Goal: Task Accomplishment & Management: Manage account settings

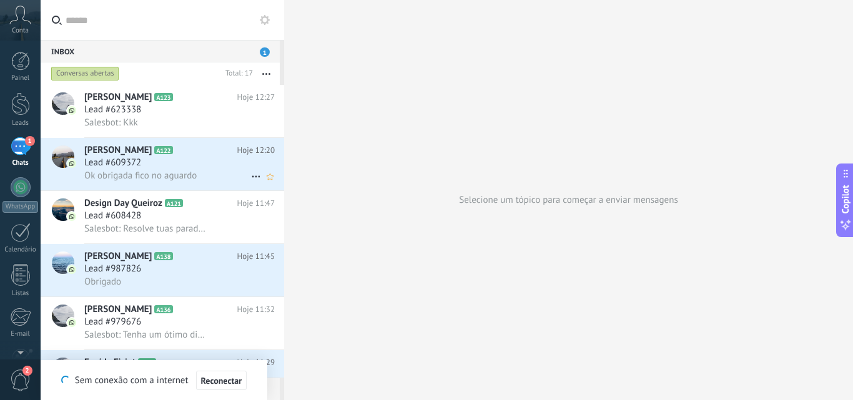
click at [124, 164] on span "Lead #609372" at bounding box center [112, 163] width 57 height 12
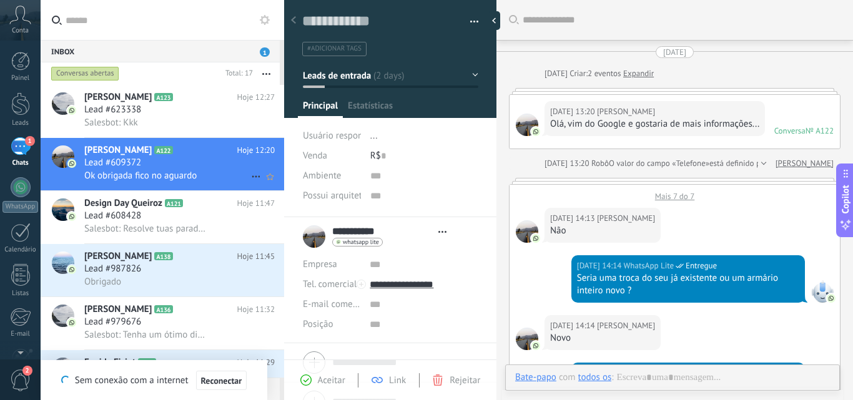
type textarea "**********"
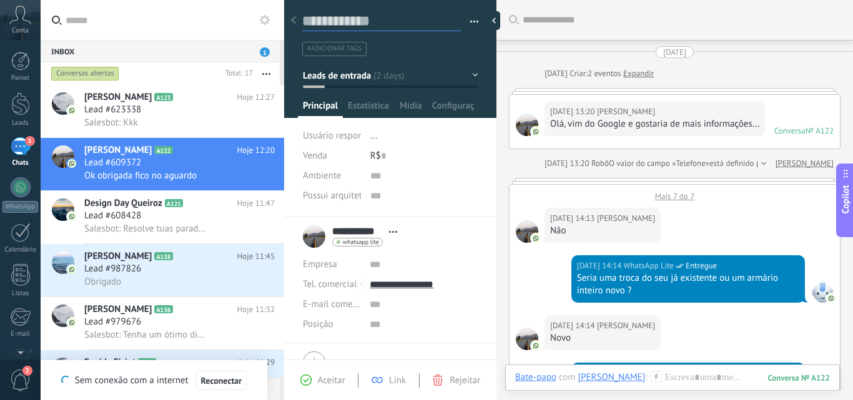
click at [366, 19] on textarea at bounding box center [381, 21] width 159 height 19
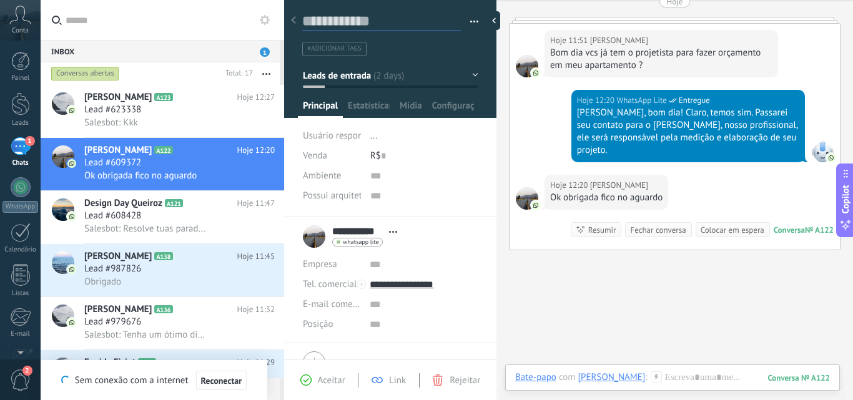
type textarea "*"
type textarea "**"
type textarea "***"
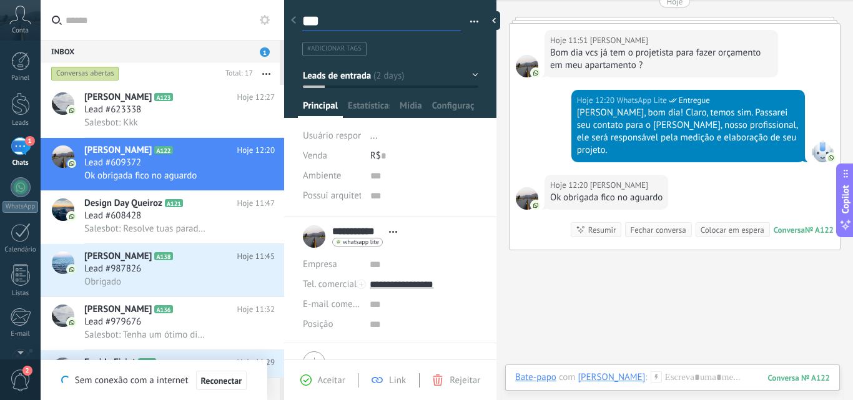
type textarea "****"
type textarea "*****"
type textarea "******"
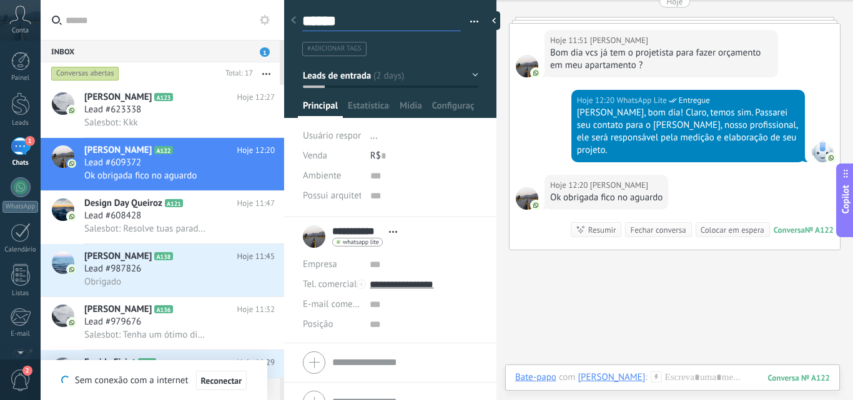
type textarea "*****"
type textarea "***"
type textarea "**"
type textarea "*"
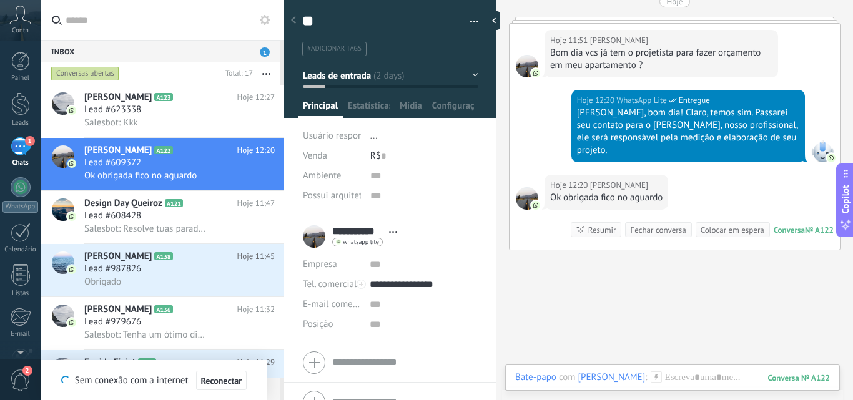
type textarea "*"
type textarea "**********"
click at [251, 175] on icon at bounding box center [256, 176] width 15 height 15
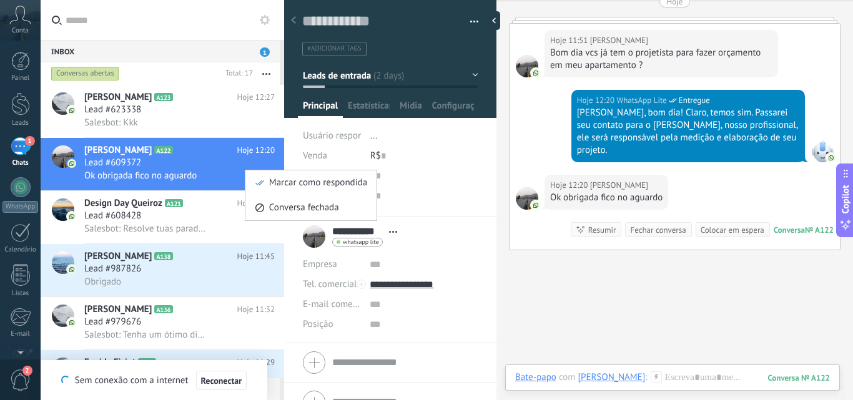
click at [532, 252] on div at bounding box center [426, 200] width 853 height 400
click at [116, 104] on span "Lead #623338" at bounding box center [112, 110] width 57 height 12
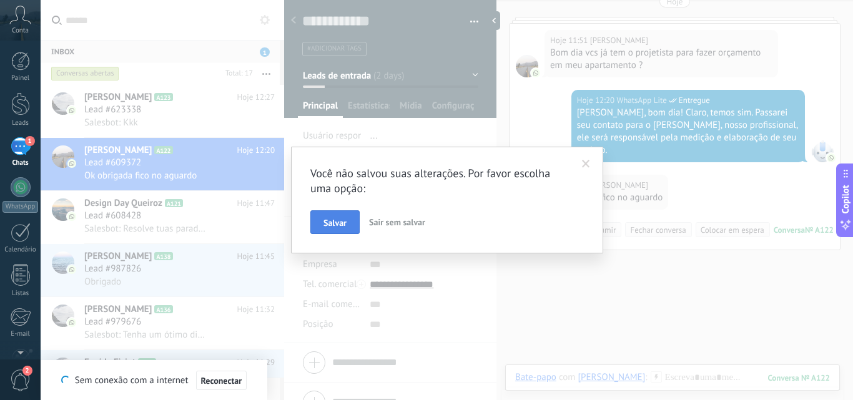
click at [342, 219] on span "Salvar" at bounding box center [334, 223] width 23 height 9
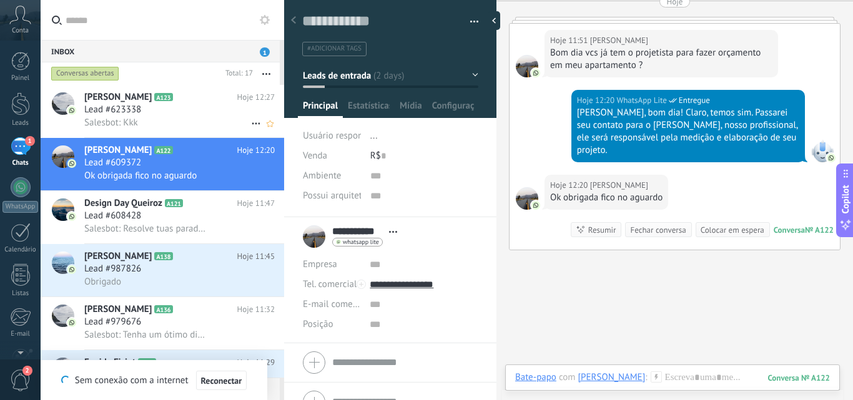
click at [189, 109] on div "Lead #623338" at bounding box center [179, 110] width 190 height 12
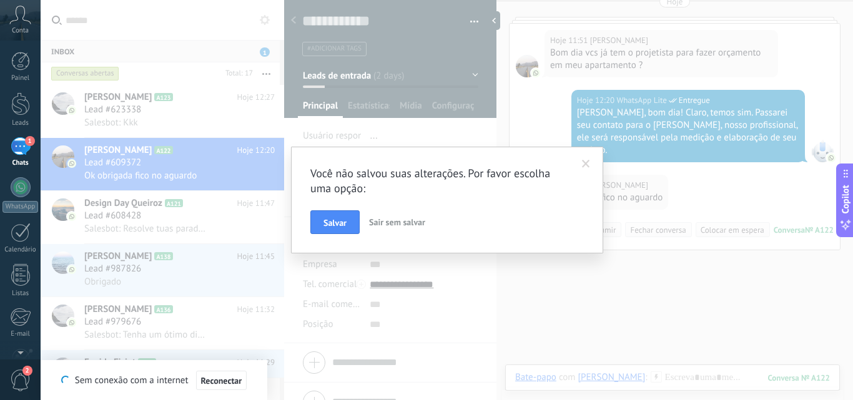
click at [209, 89] on div "Você não salvou suas alterações. Por favor escolha uma opção: [PERSON_NAME] sem…" at bounding box center [447, 200] width 812 height 400
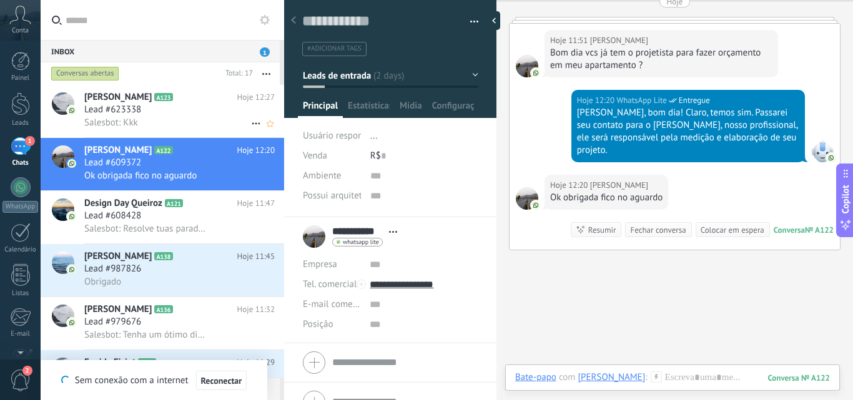
click at [251, 122] on icon at bounding box center [256, 123] width 15 height 15
click at [285, 129] on span "Conversa fechada" at bounding box center [304, 129] width 70 height 25
click at [175, 106] on div "Lead #623338" at bounding box center [179, 110] width 190 height 12
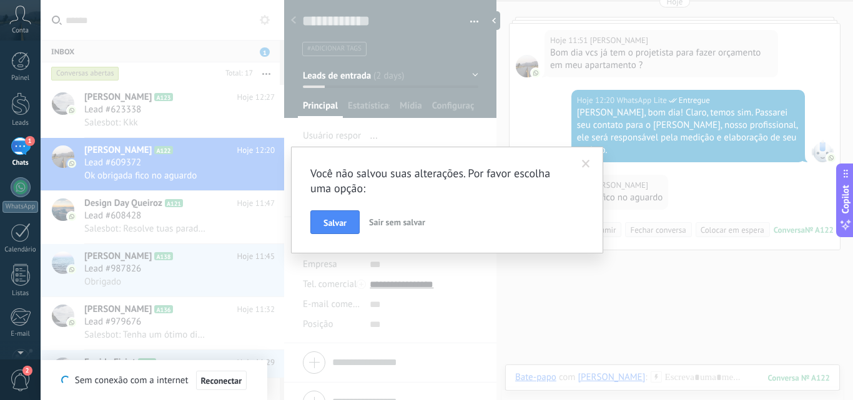
click at [225, 64] on div "Você não salvou suas alterações. Por favor escolha uma opção: [PERSON_NAME] sem…" at bounding box center [447, 200] width 812 height 400
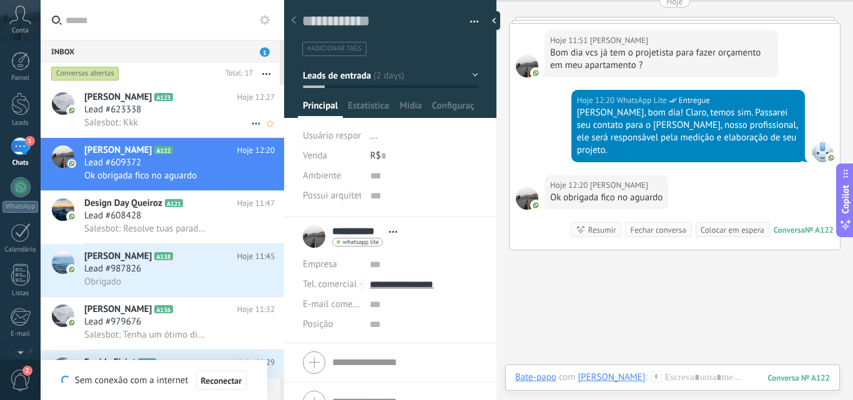
click at [249, 126] on icon at bounding box center [256, 123] width 15 height 15
click at [292, 130] on span "Conversa fechada" at bounding box center [304, 129] width 70 height 25
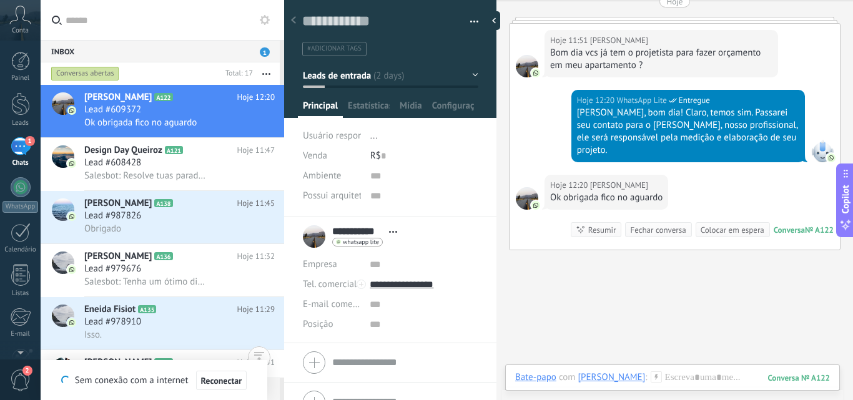
scroll to position [0, 0]
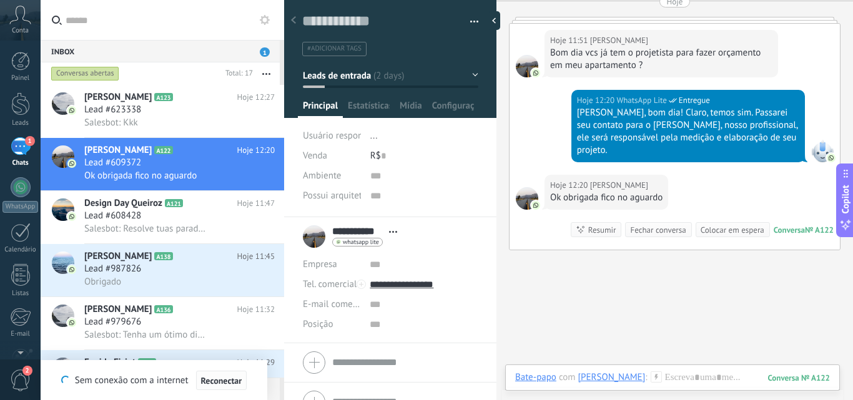
click at [220, 382] on span "Reconectar" at bounding box center [221, 381] width 41 height 9
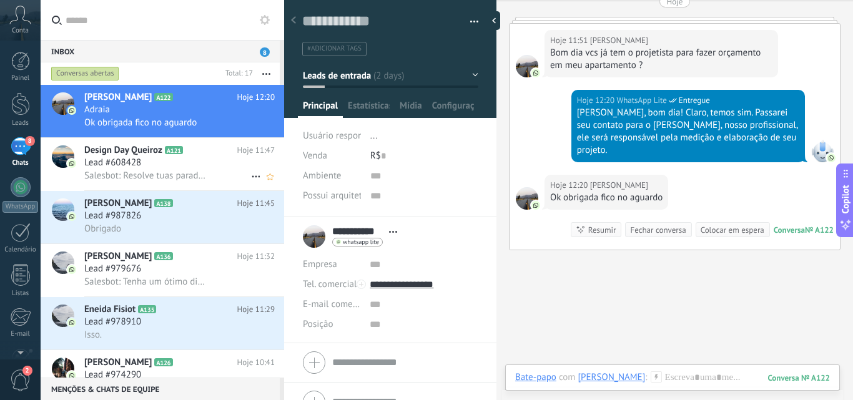
click at [204, 157] on div "Lead #608428" at bounding box center [179, 163] width 190 height 12
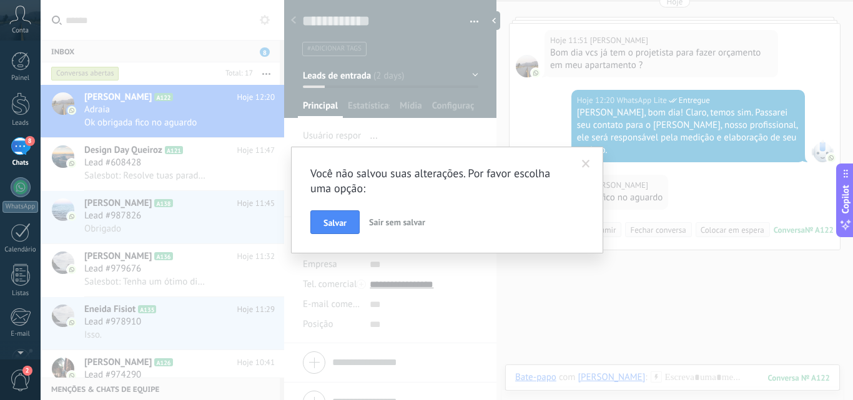
click at [585, 167] on span at bounding box center [586, 164] width 8 height 9
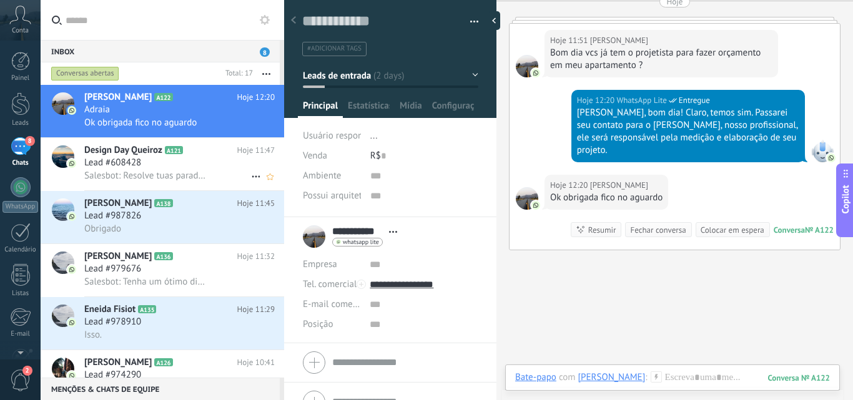
click at [126, 153] on span "Design Day Queiroz" at bounding box center [123, 150] width 78 height 12
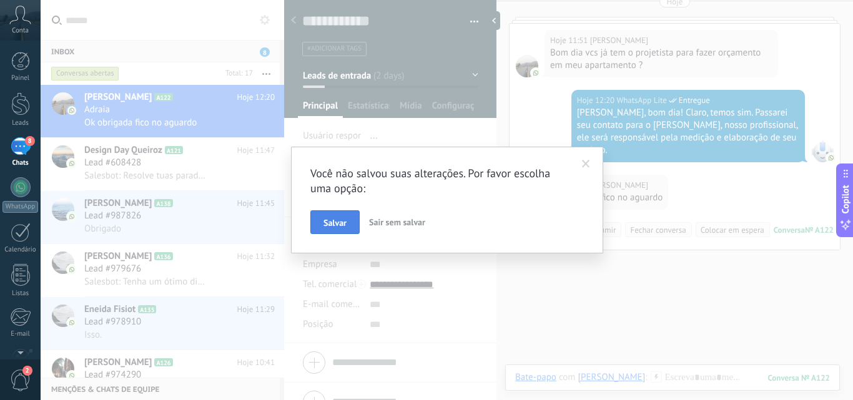
click at [345, 224] on span "Salvar" at bounding box center [334, 223] width 23 height 9
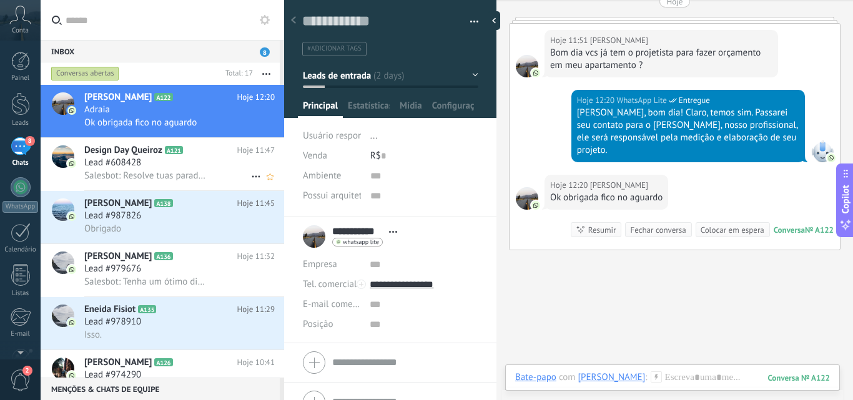
click at [113, 157] on span "Lead #608428" at bounding box center [112, 163] width 57 height 12
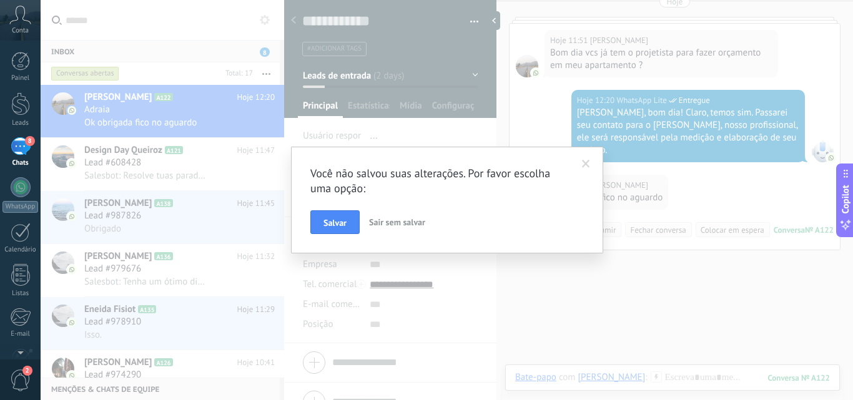
click at [400, 221] on span "Sair sem salvar" at bounding box center [397, 222] width 56 height 11
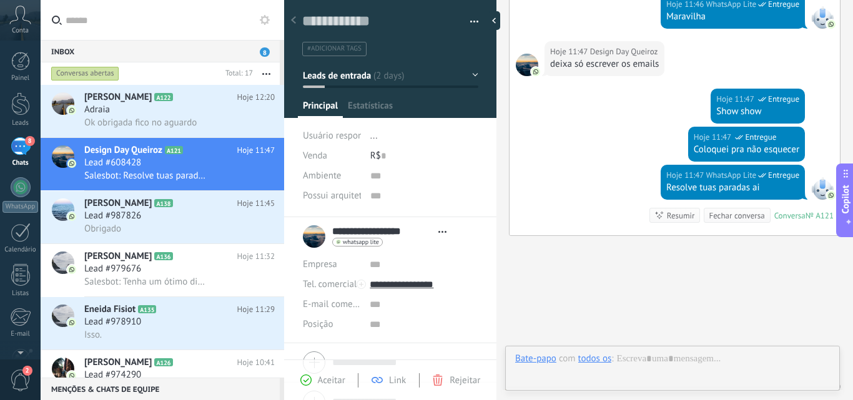
scroll to position [19, 0]
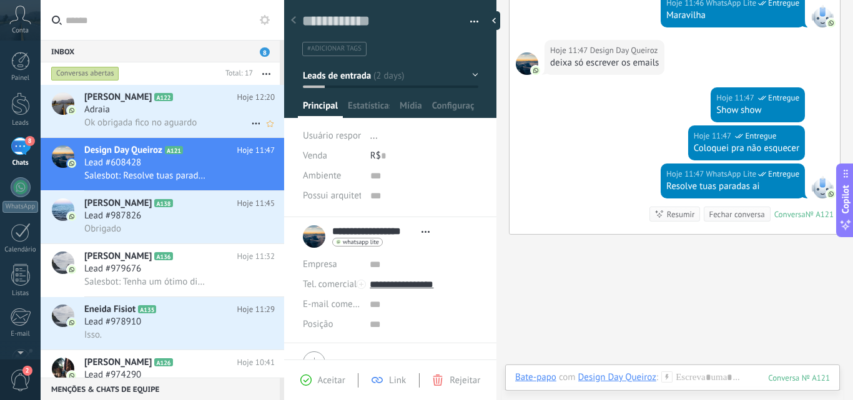
click at [150, 107] on div "Adraia" at bounding box center [179, 110] width 190 height 12
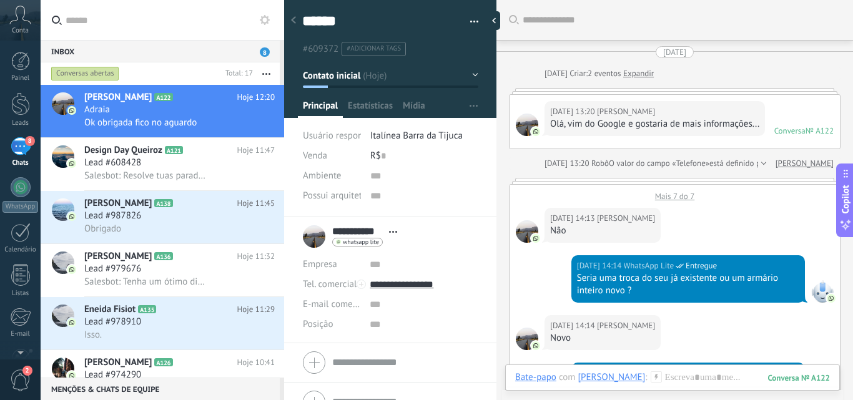
scroll to position [776, 0]
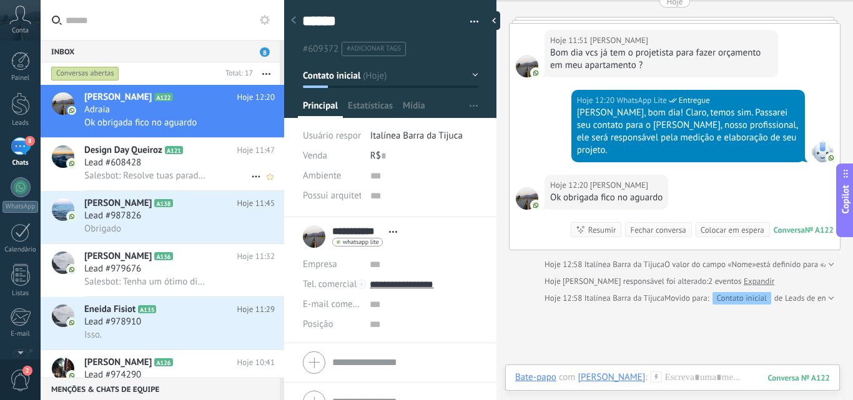
drag, startPoint x: 197, startPoint y: 101, endPoint x: 169, endPoint y: 189, distance: 92.2
click at [169, 189] on div "Design Day Queiroz A121 Hoje 11:47 Lead #608428 Salesbot: Resolve tuas paradas …" at bounding box center [184, 164] width 200 height 52
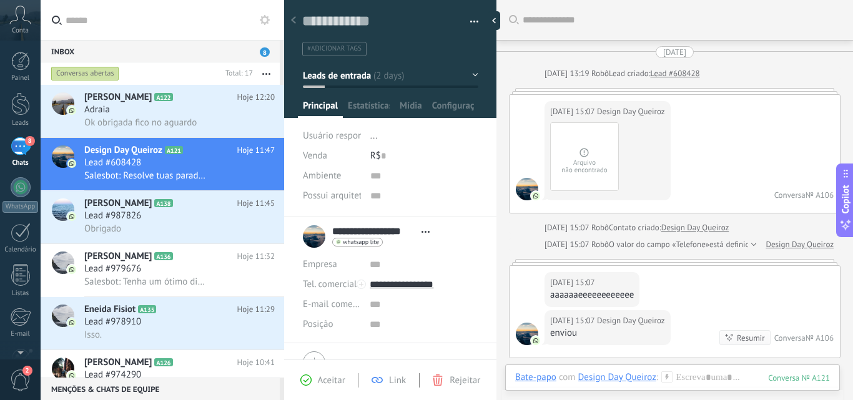
scroll to position [1582, 0]
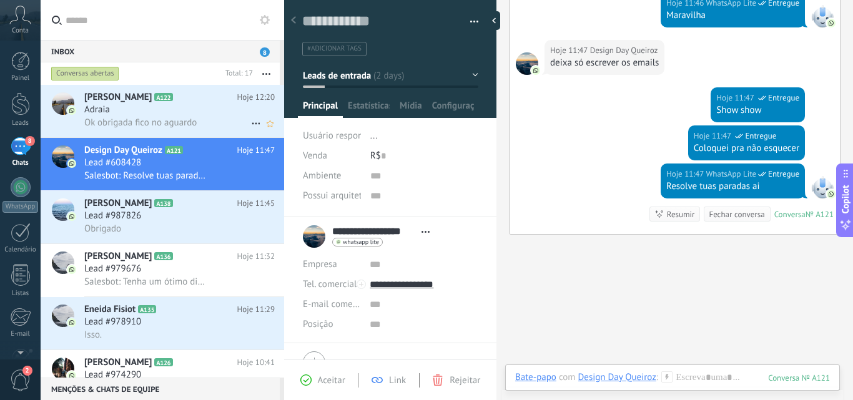
click at [207, 103] on h2 "[PERSON_NAME] A122" at bounding box center [160, 97] width 153 height 12
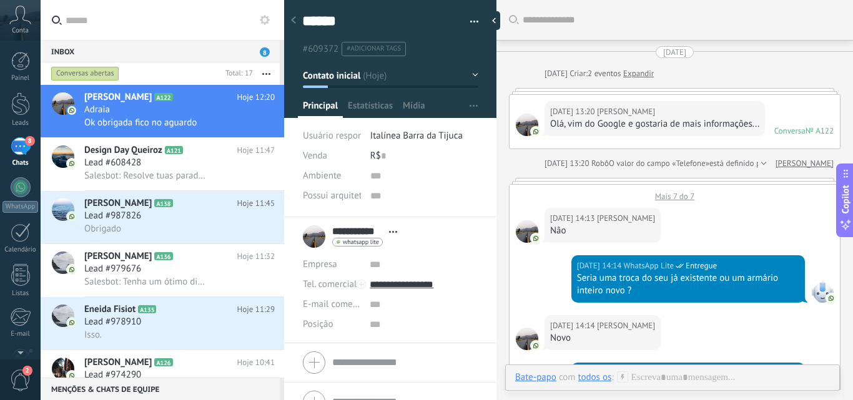
scroll to position [776, 0]
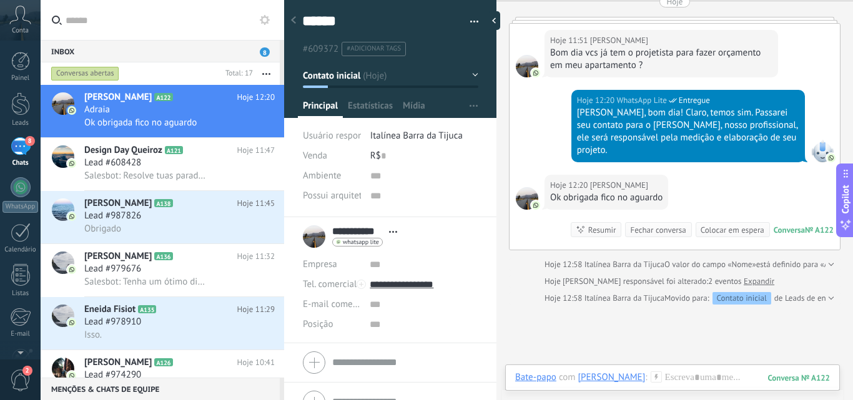
click at [468, 18] on button "button" at bounding box center [470, 21] width 18 height 19
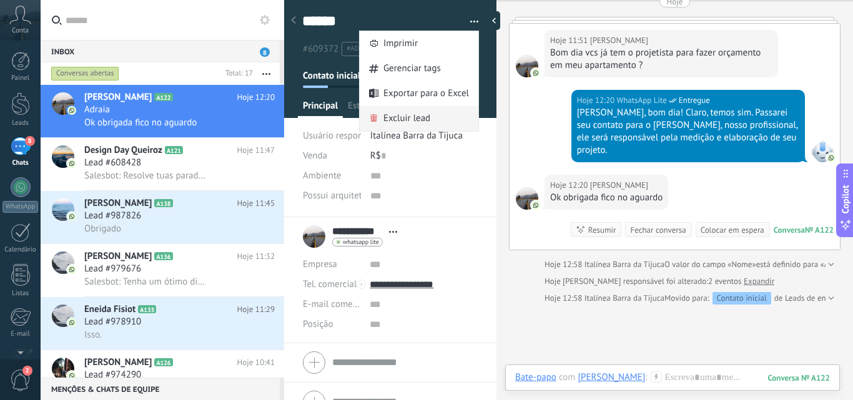
click at [410, 121] on span "Excluir lead" at bounding box center [406, 118] width 47 height 25
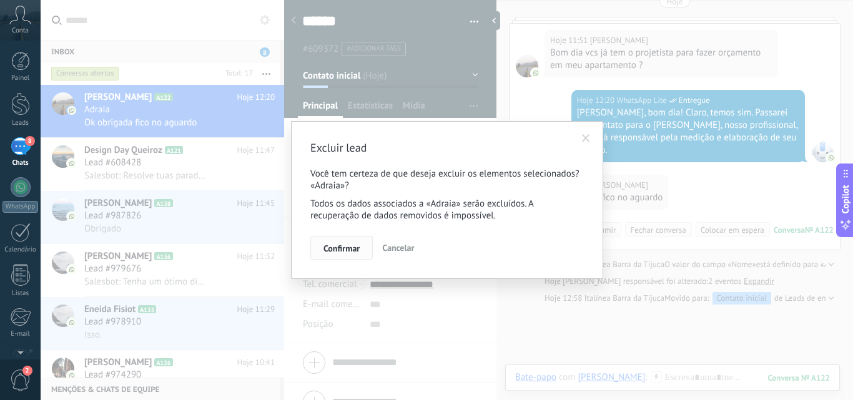
click at [349, 249] on span "Confirmar" at bounding box center [341, 248] width 36 height 9
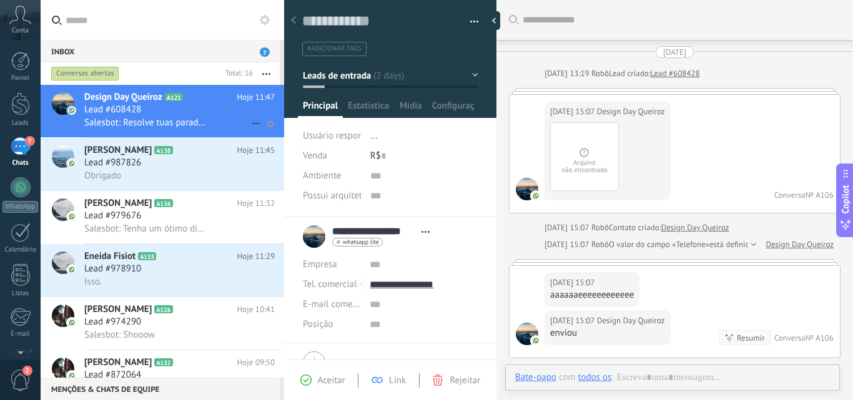
scroll to position [1634, 0]
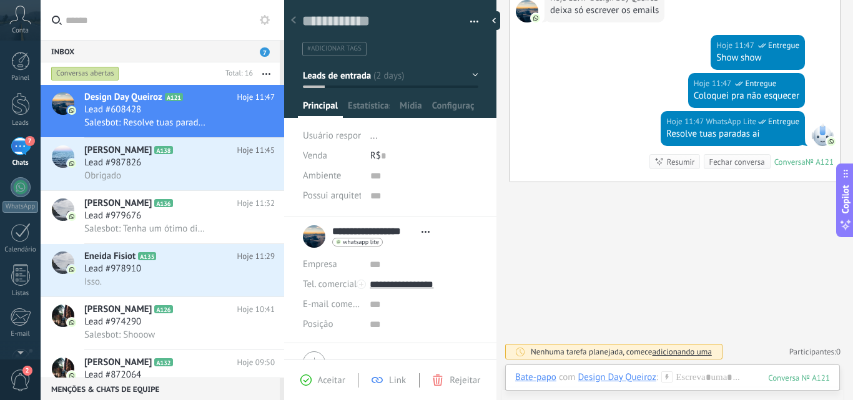
click at [467, 21] on button "button" at bounding box center [470, 21] width 18 height 19
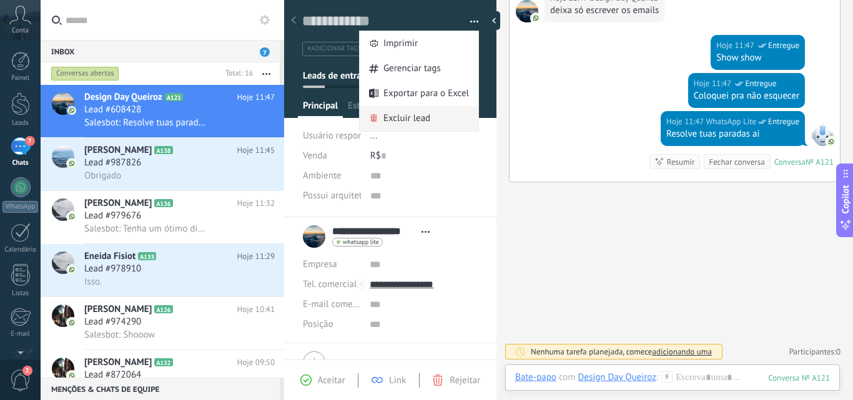
click at [397, 120] on span "Excluir lead" at bounding box center [406, 118] width 47 height 25
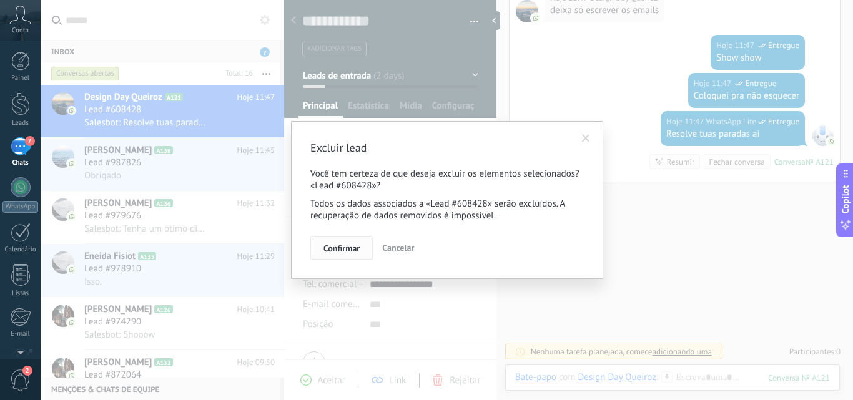
click at [337, 249] on span "Confirmar" at bounding box center [341, 248] width 36 height 9
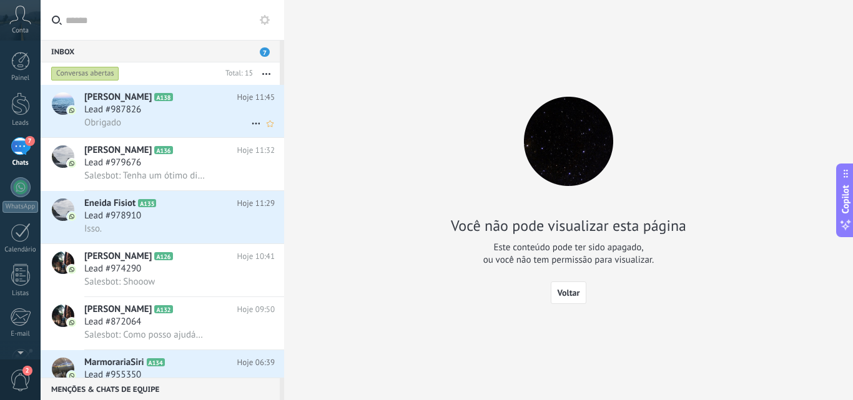
click at [177, 112] on div "Lead #987826" at bounding box center [179, 110] width 190 height 12
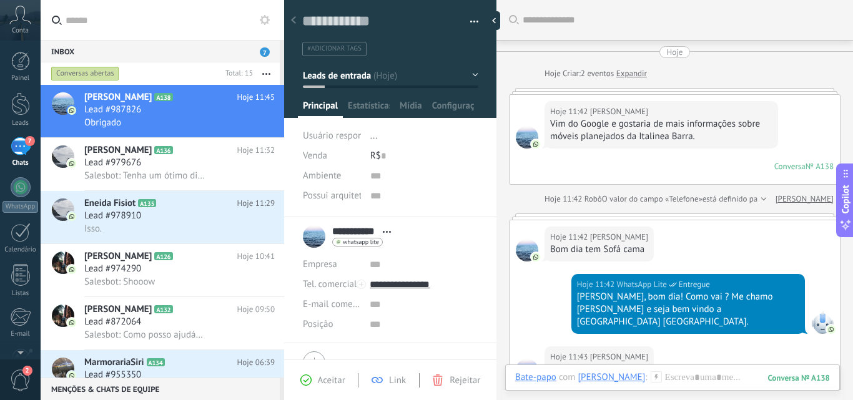
scroll to position [267, 0]
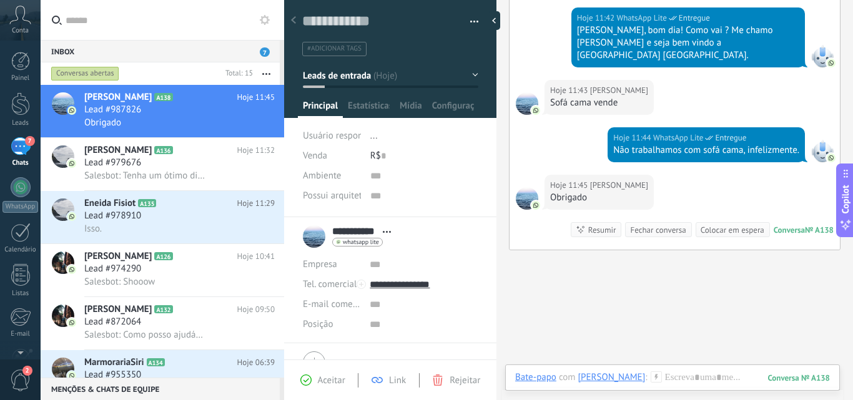
click at [471, 19] on button "button" at bounding box center [470, 21] width 18 height 19
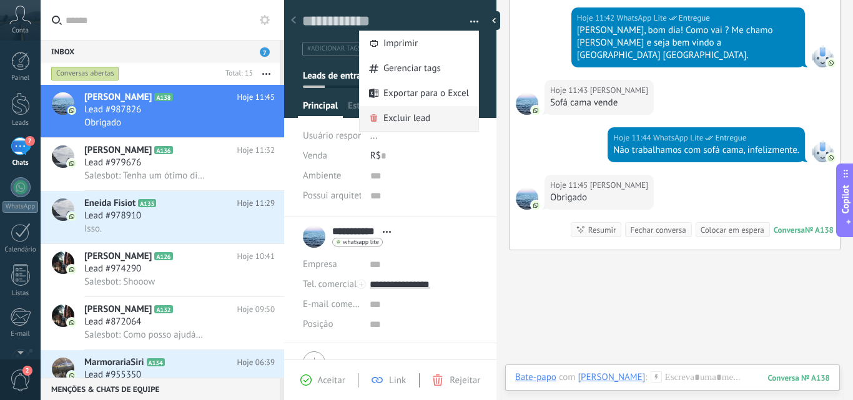
click at [408, 119] on span "Excluir lead" at bounding box center [406, 118] width 47 height 25
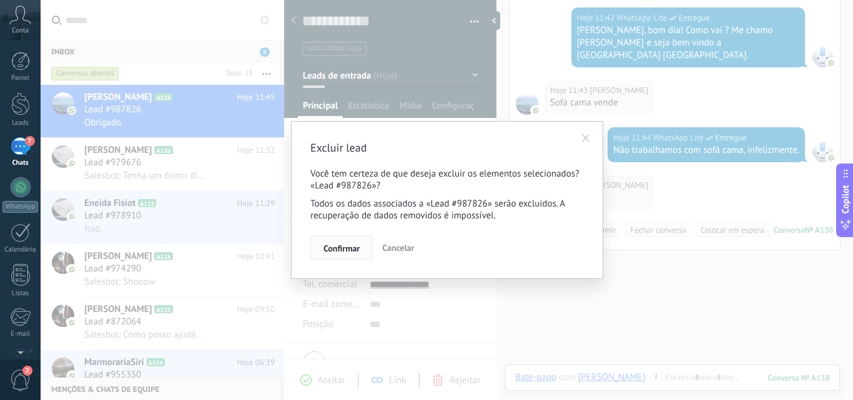
click at [332, 245] on span "Confirmar" at bounding box center [341, 248] width 36 height 9
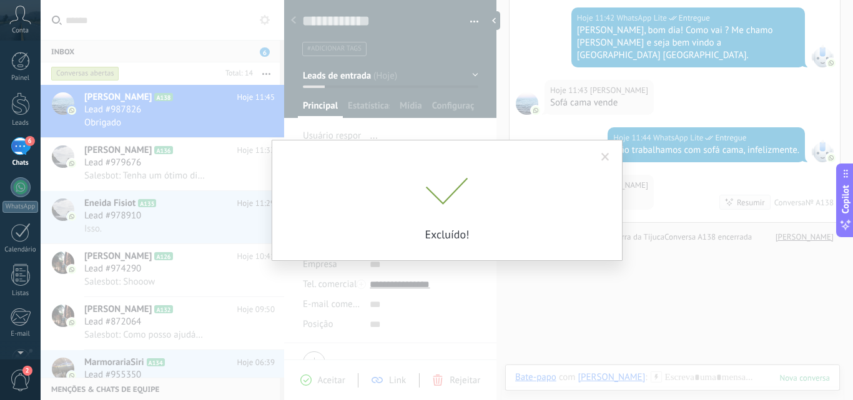
scroll to position [287, 0]
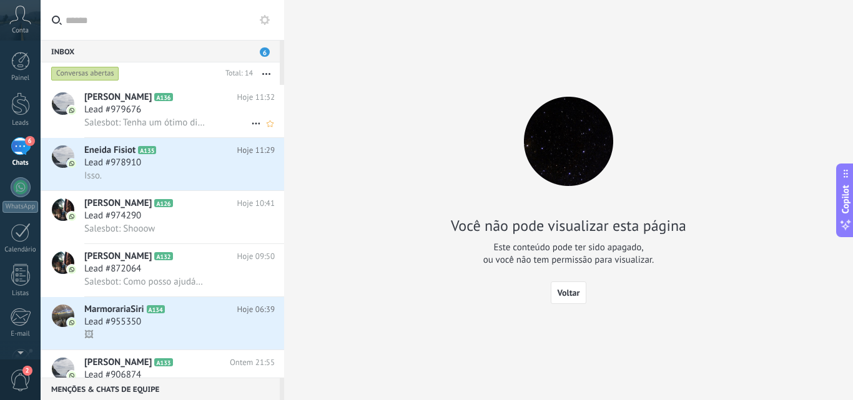
click at [195, 110] on div "Lead #979676" at bounding box center [179, 110] width 190 height 12
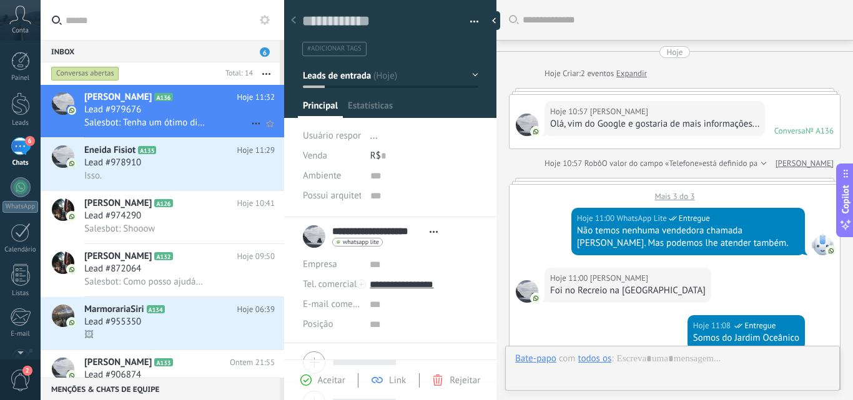
scroll to position [546, 0]
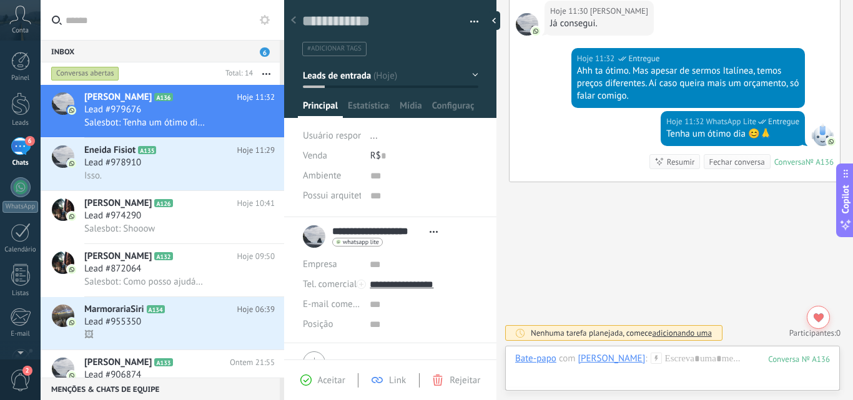
click at [471, 23] on span "button" at bounding box center [474, 23] width 9 height 2
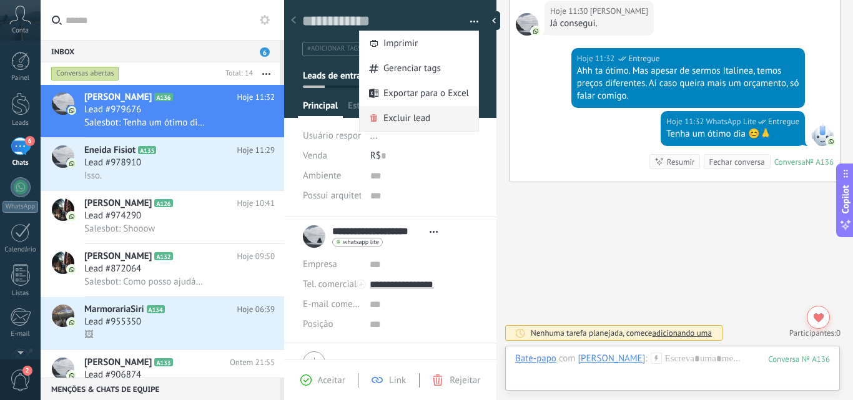
click at [392, 116] on span "Excluir lead" at bounding box center [406, 118] width 47 height 25
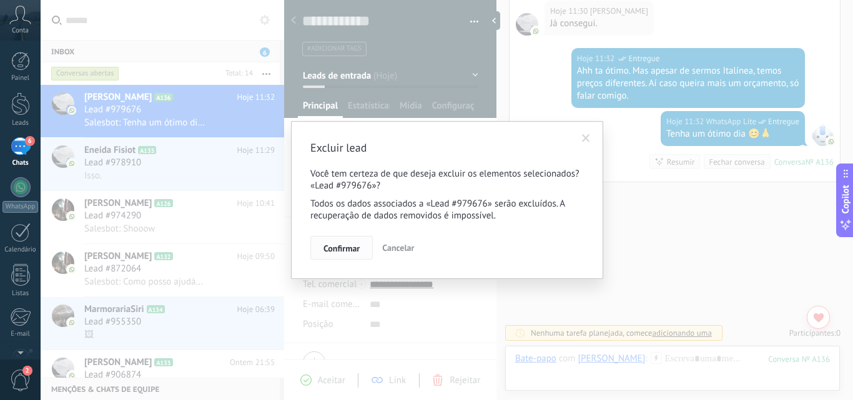
click at [330, 249] on span "Confirmar" at bounding box center [341, 248] width 36 height 9
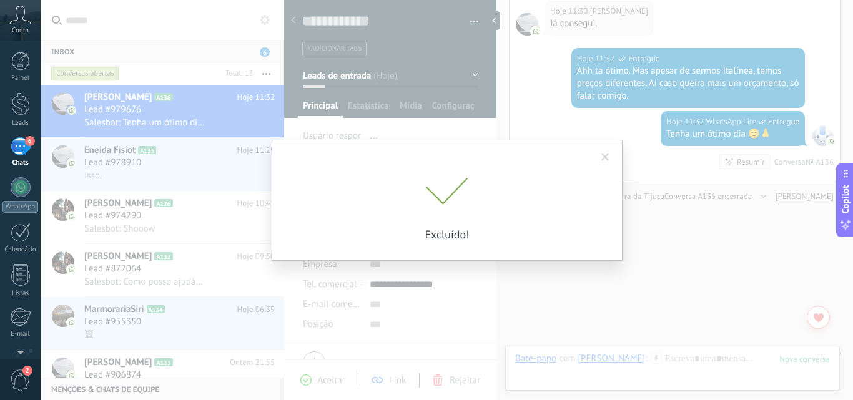
scroll to position [566, 0]
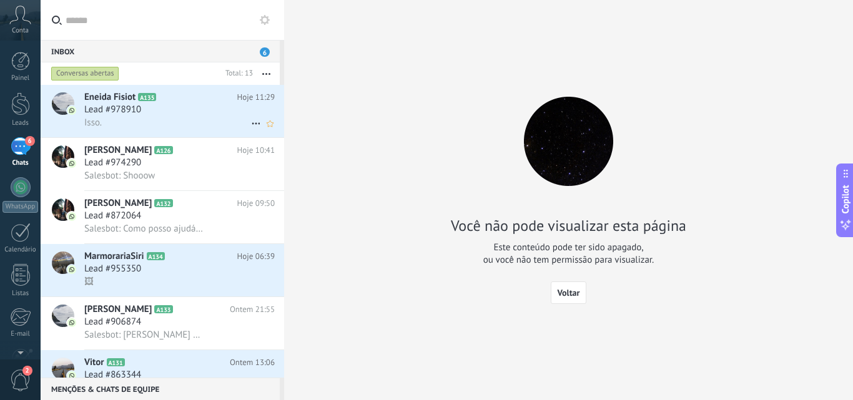
click at [187, 116] on div "Isso." at bounding box center [179, 122] width 190 height 13
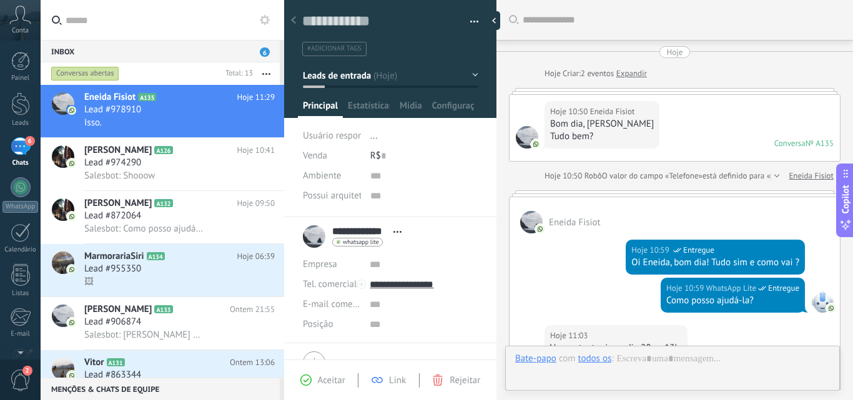
scroll to position [364, 0]
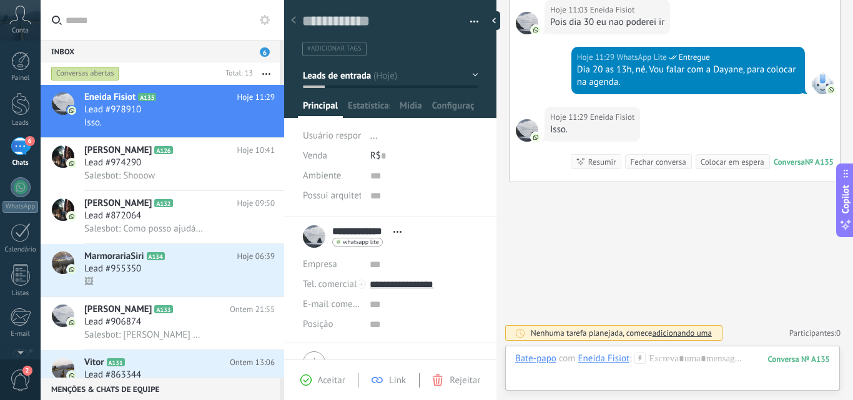
click at [471, 22] on button "button" at bounding box center [470, 21] width 18 height 19
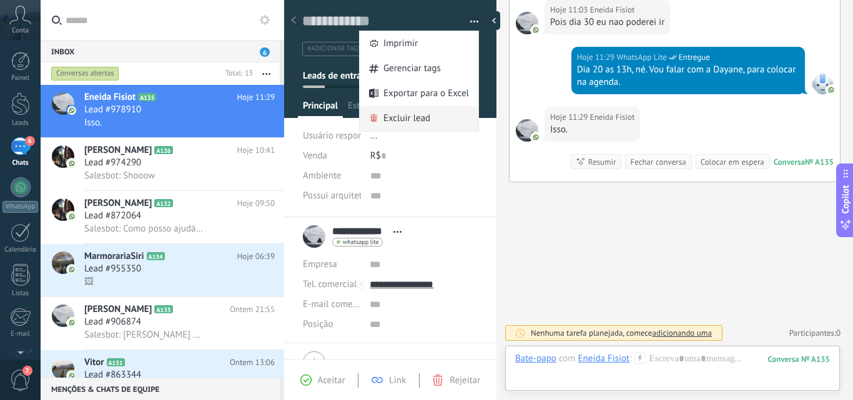
click at [408, 114] on span "Excluir lead" at bounding box center [406, 118] width 47 height 25
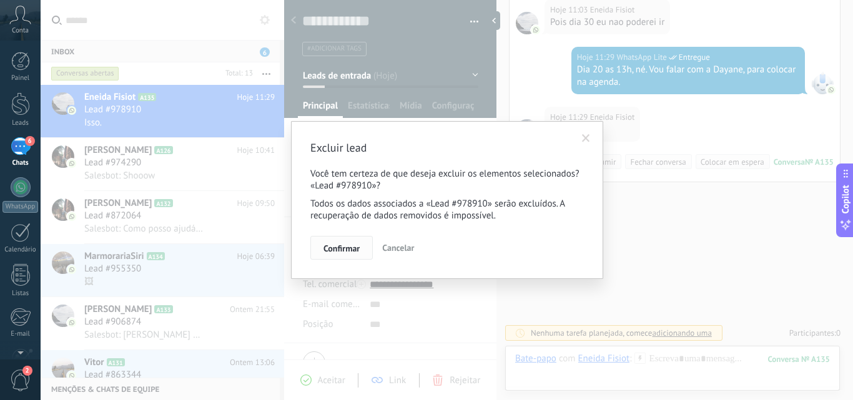
click at [343, 248] on span "Confirmar" at bounding box center [341, 248] width 36 height 9
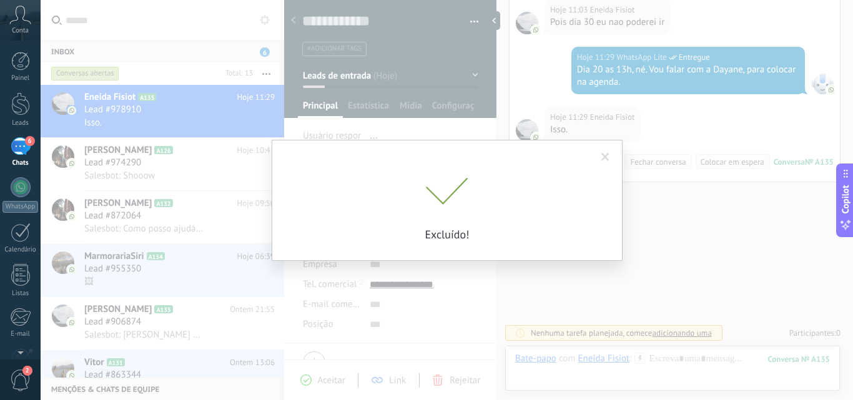
scroll to position [357, 0]
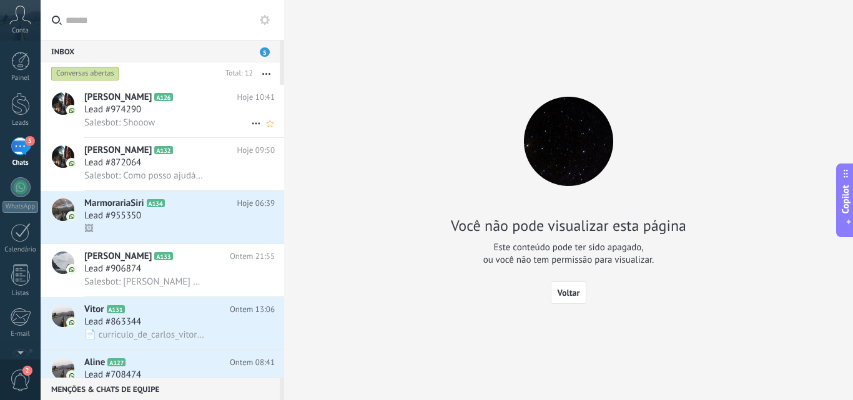
click at [188, 109] on div "Lead #974290" at bounding box center [179, 110] width 190 height 12
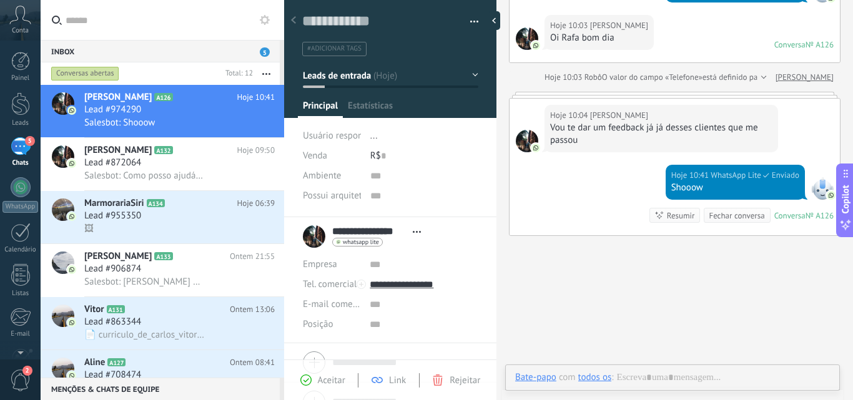
scroll to position [19, 0]
click at [469, 21] on button "button" at bounding box center [470, 21] width 18 height 19
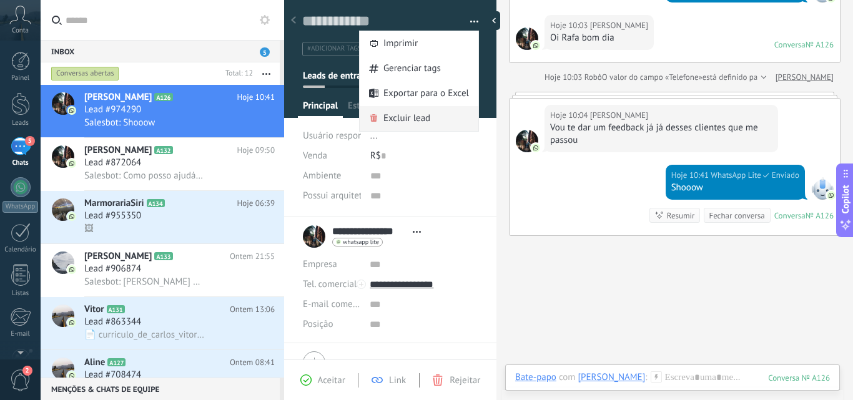
click at [398, 114] on span "Excluir lead" at bounding box center [406, 118] width 47 height 25
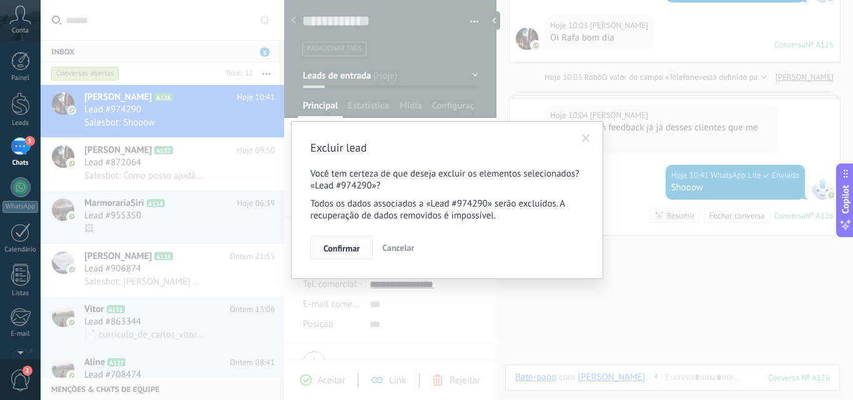
click at [340, 250] on span "Confirmar" at bounding box center [341, 248] width 36 height 9
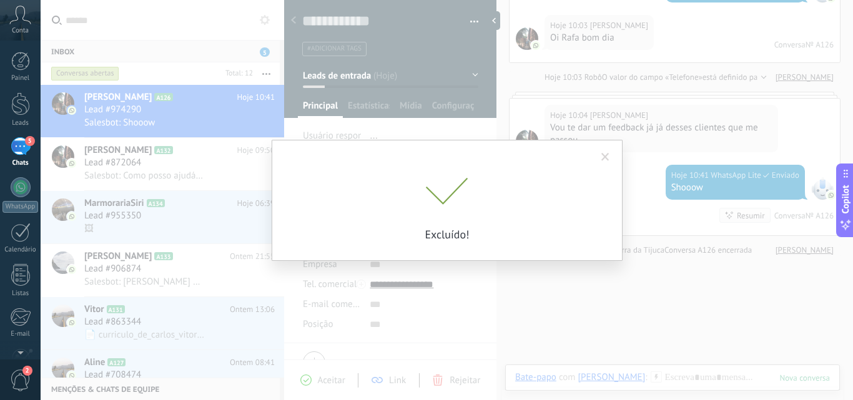
scroll to position [190, 0]
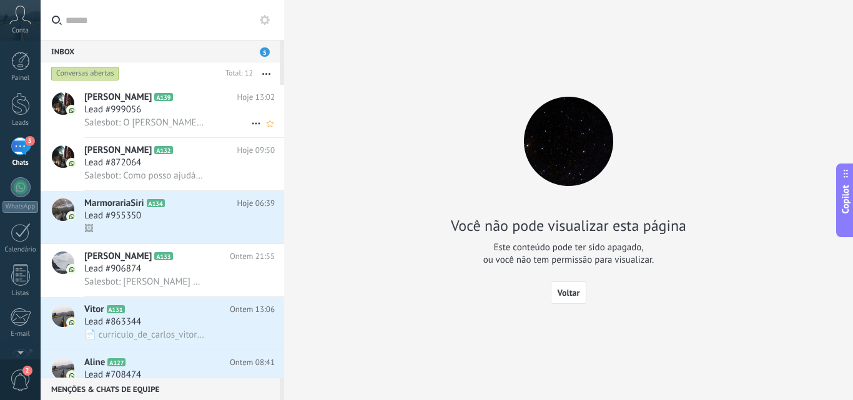
click at [185, 108] on div "Lead #999056" at bounding box center [179, 110] width 190 height 12
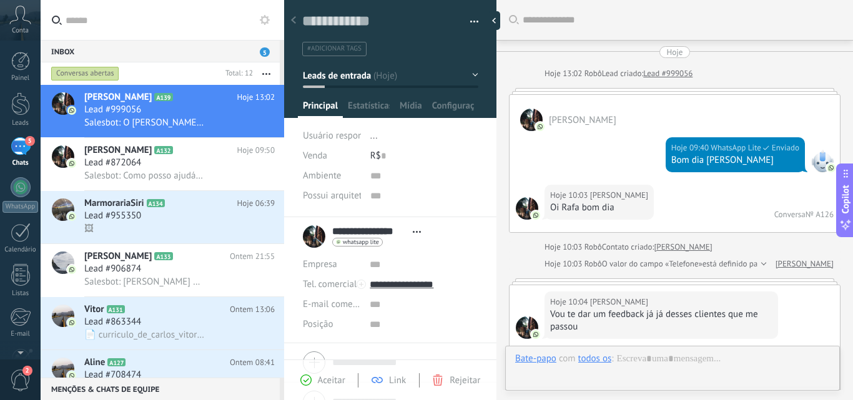
scroll to position [457, 0]
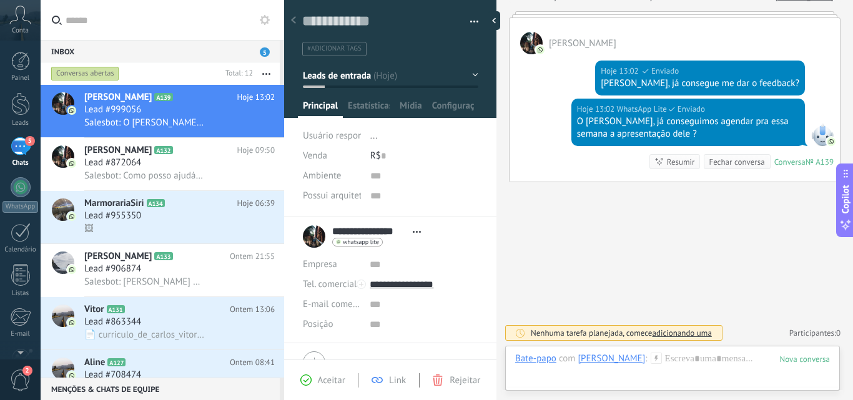
click at [466, 19] on button "button" at bounding box center [470, 21] width 18 height 19
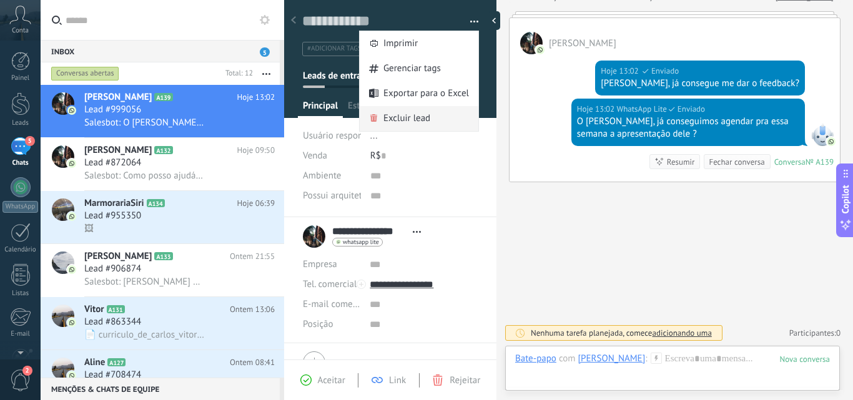
click at [403, 121] on span "Excluir lead" at bounding box center [406, 118] width 47 height 25
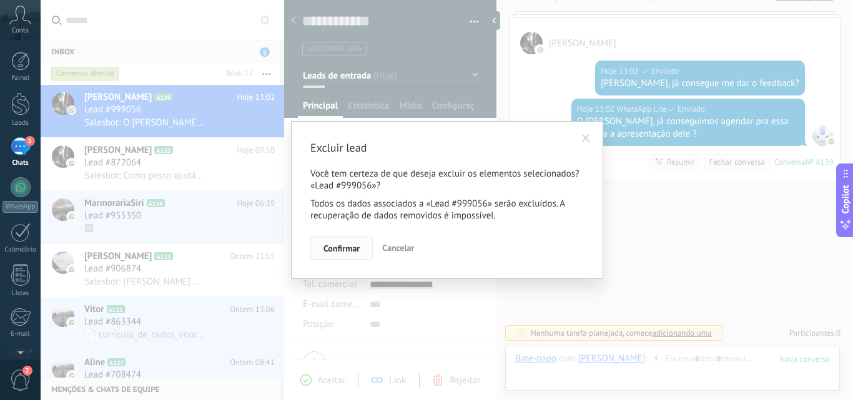
click at [342, 252] on span "Confirmar" at bounding box center [341, 248] width 36 height 9
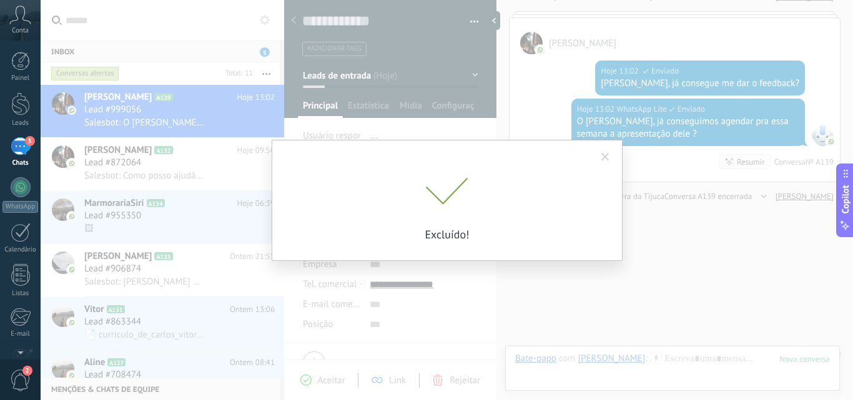
scroll to position [478, 0]
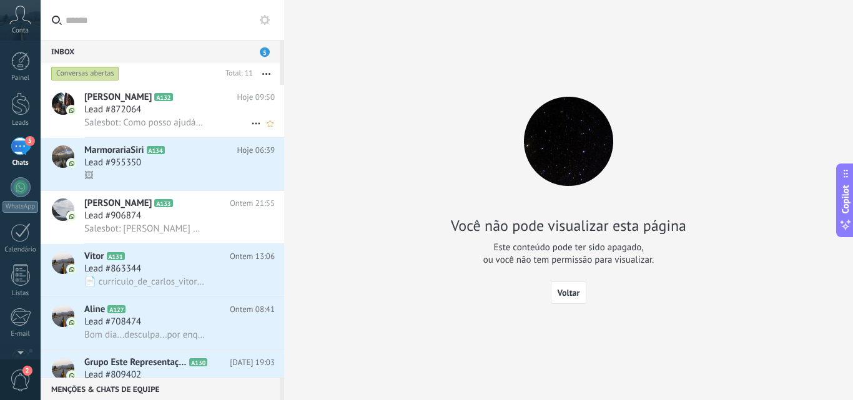
click at [178, 103] on h2 "Kelvin A132" at bounding box center [160, 97] width 153 height 12
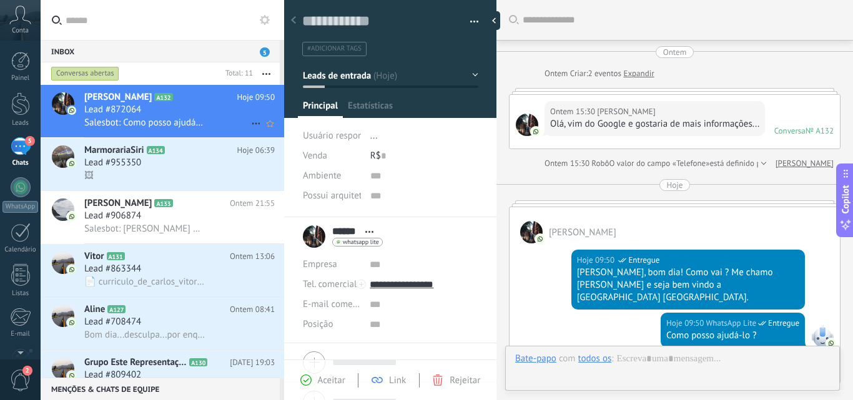
scroll to position [189, 0]
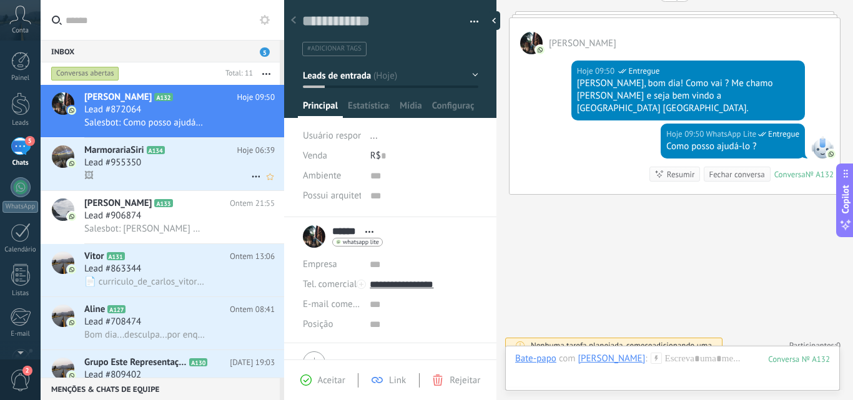
click at [167, 159] on div "Lead #955350" at bounding box center [179, 163] width 190 height 12
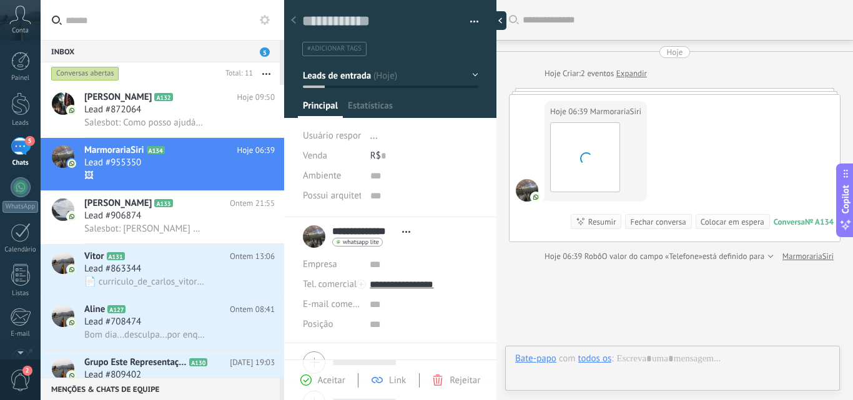
scroll to position [19, 0]
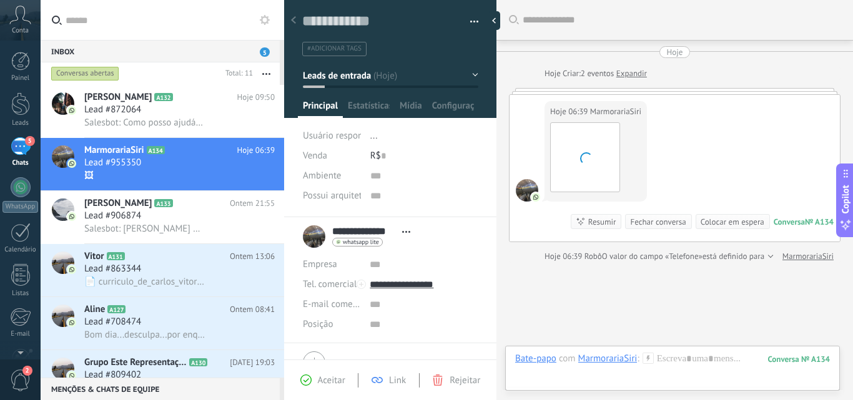
click at [470, 18] on button "button" at bounding box center [470, 21] width 18 height 19
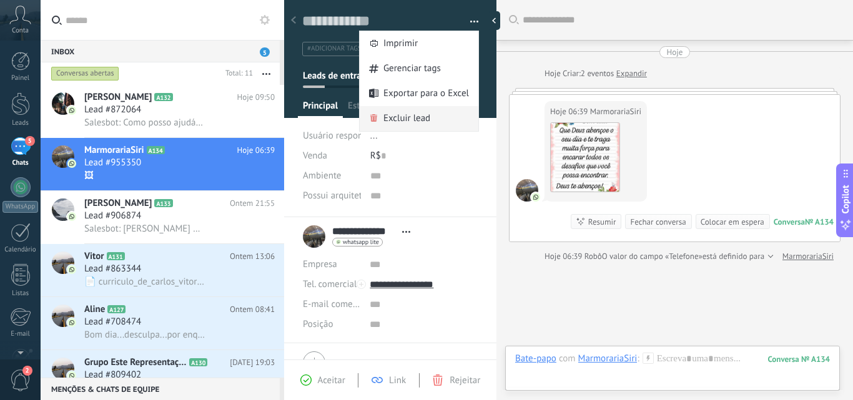
click at [396, 121] on span "Excluir lead" at bounding box center [406, 118] width 47 height 25
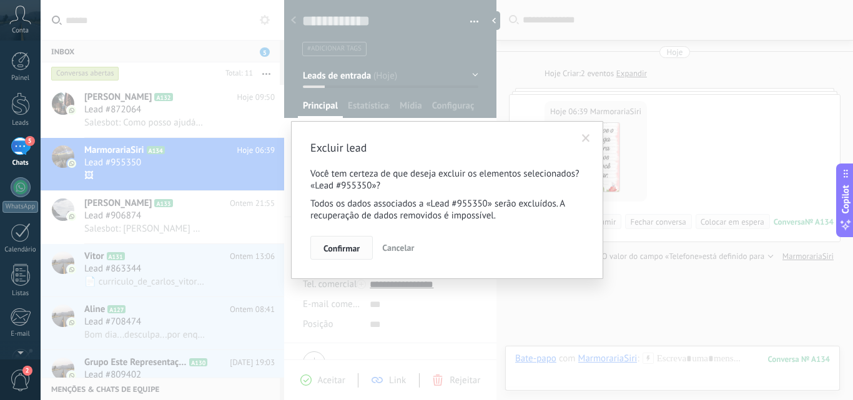
click at [338, 247] on span "Confirmar" at bounding box center [341, 248] width 36 height 9
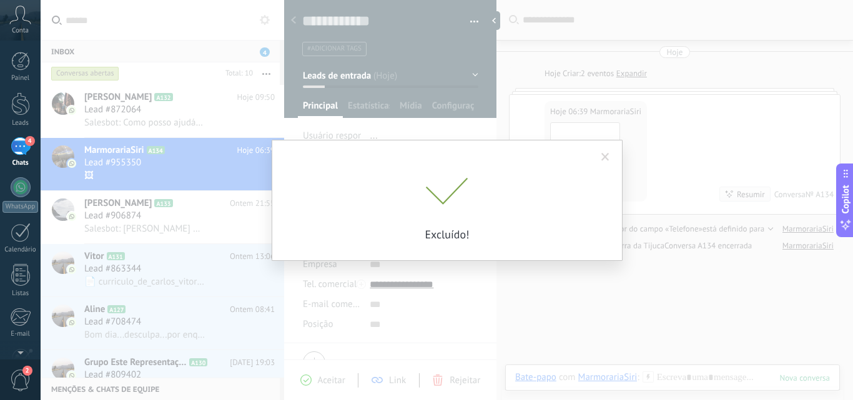
scroll to position [17, 0]
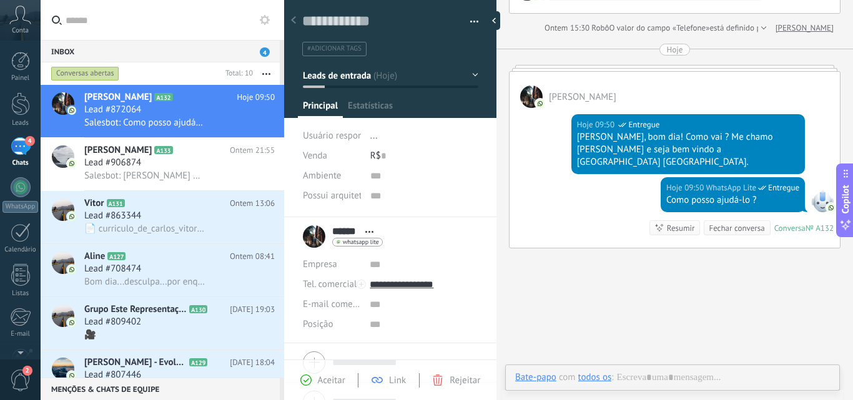
scroll to position [19, 0]
click at [182, 160] on div "Lead #906874" at bounding box center [179, 163] width 190 height 12
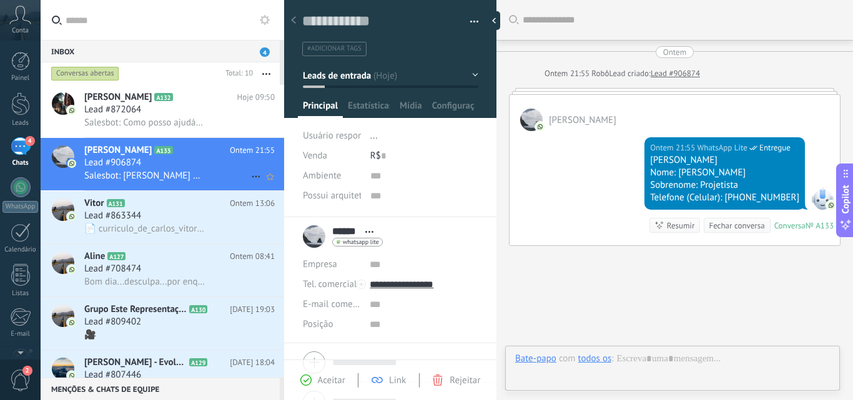
scroll to position [64, 0]
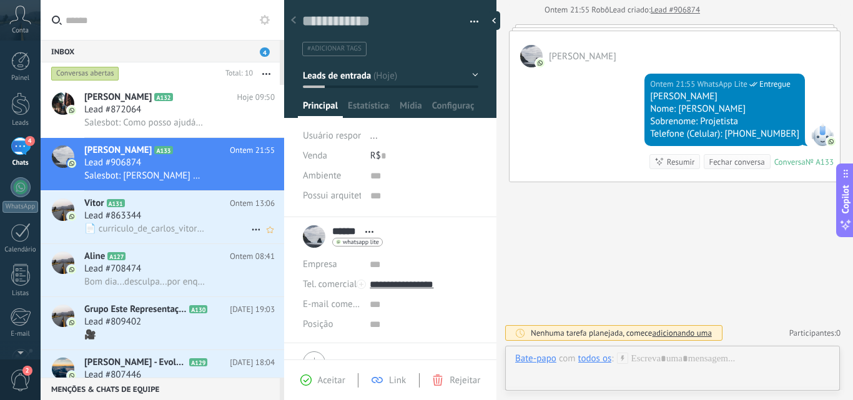
click at [154, 214] on div "Lead #863344" at bounding box center [179, 216] width 190 height 12
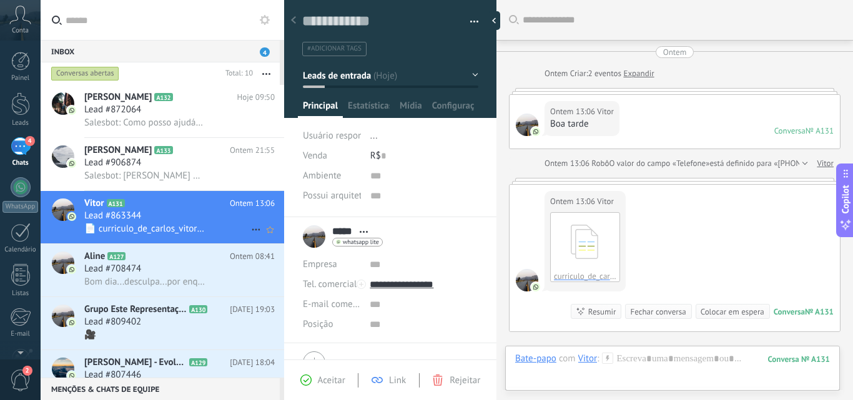
scroll to position [150, 0]
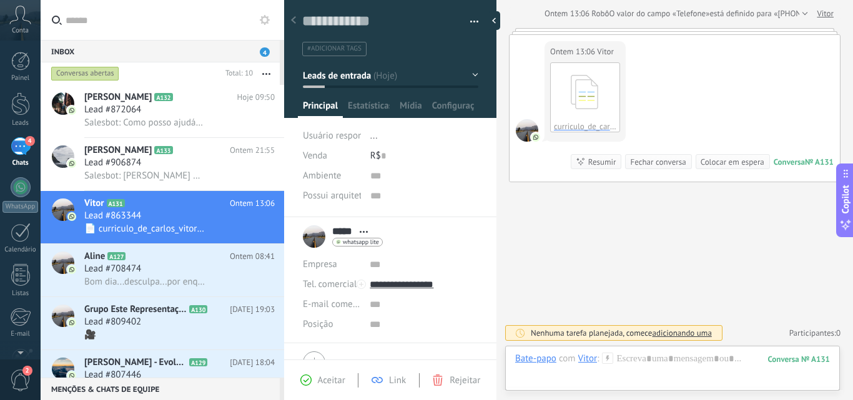
click at [470, 22] on button "button" at bounding box center [470, 21] width 18 height 19
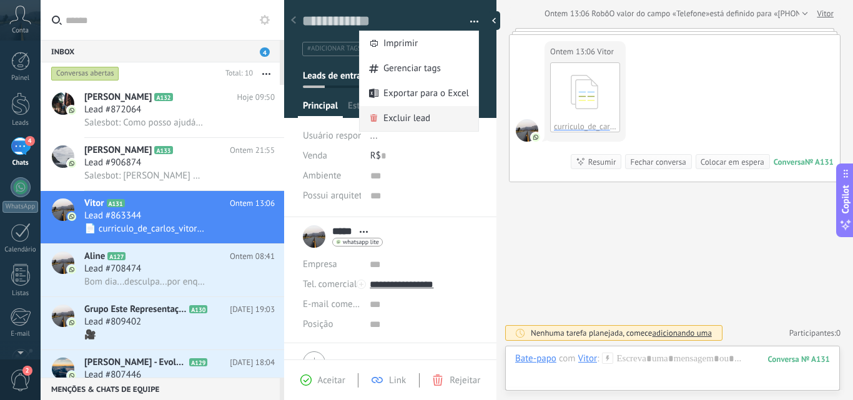
click at [395, 119] on span "Excluir lead" at bounding box center [406, 118] width 47 height 25
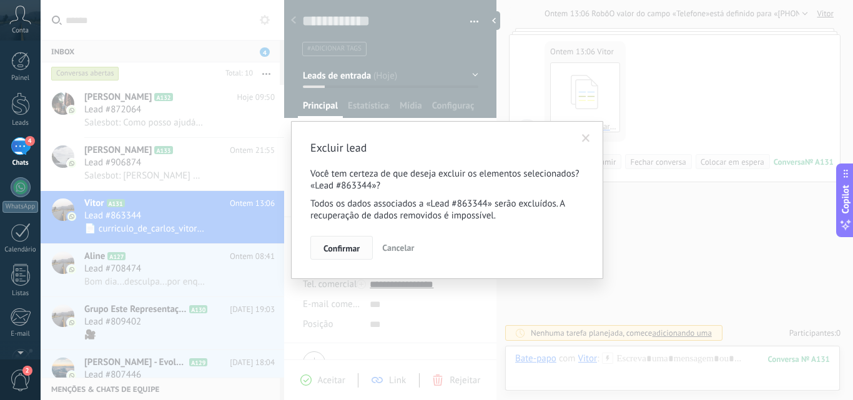
click at [343, 247] on span "Confirmar" at bounding box center [341, 248] width 36 height 9
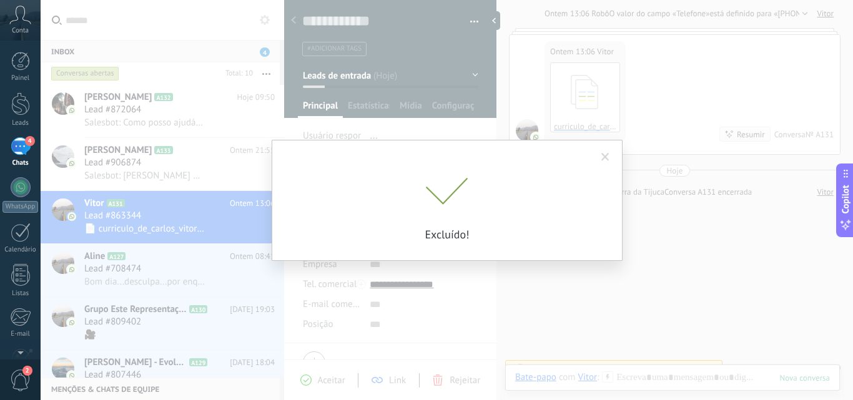
scroll to position [166, 0]
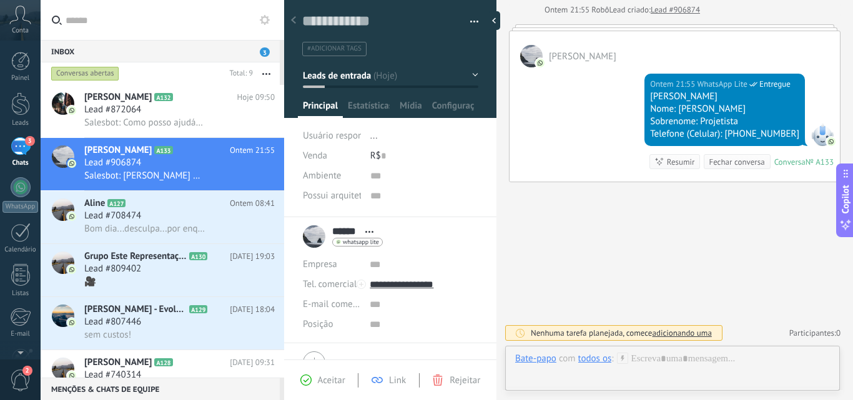
scroll to position [132, 0]
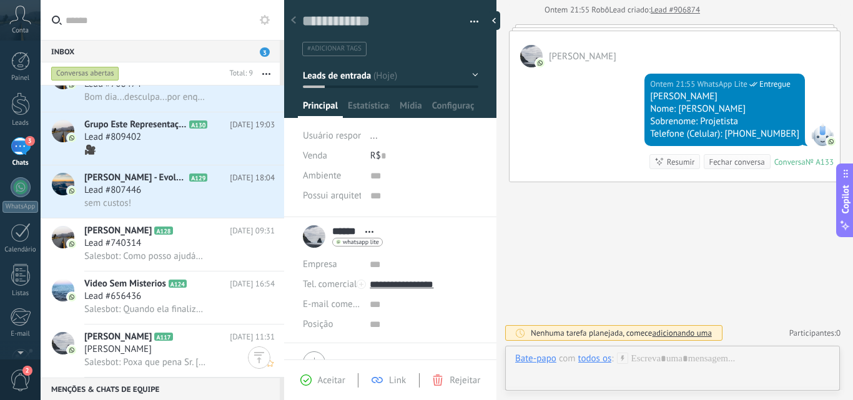
click at [179, 338] on h2 "Russo A117" at bounding box center [156, 337] width 145 height 12
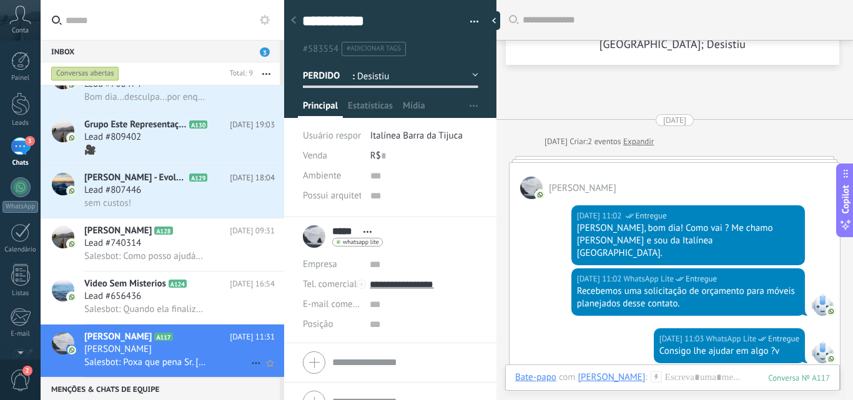
scroll to position [392, 0]
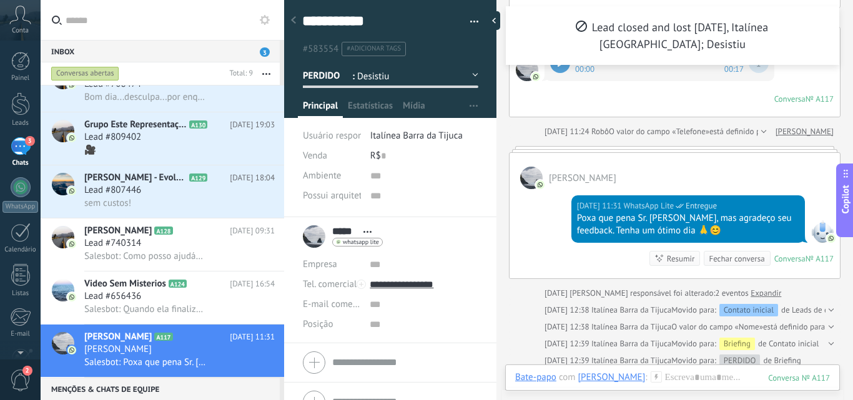
click at [467, 17] on button "button" at bounding box center [470, 21] width 18 height 19
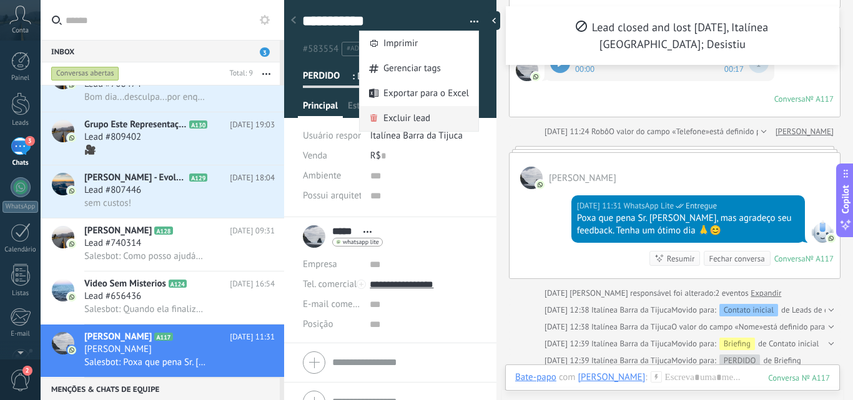
click at [400, 112] on span "Excluir lead" at bounding box center [406, 118] width 47 height 25
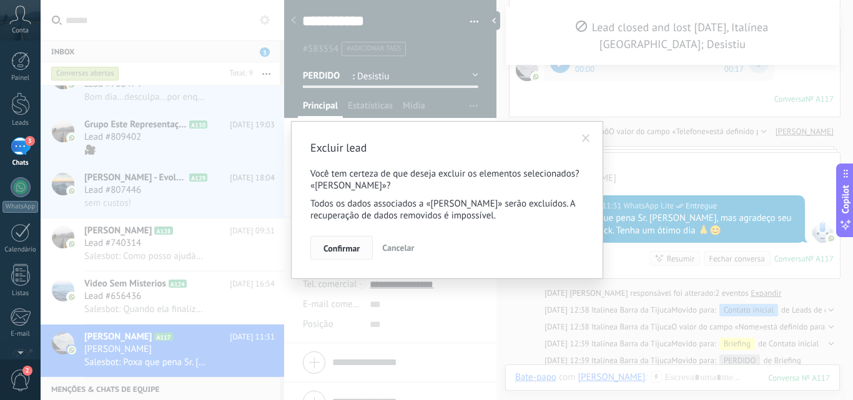
click at [332, 251] on span "Confirmar" at bounding box center [341, 248] width 36 height 9
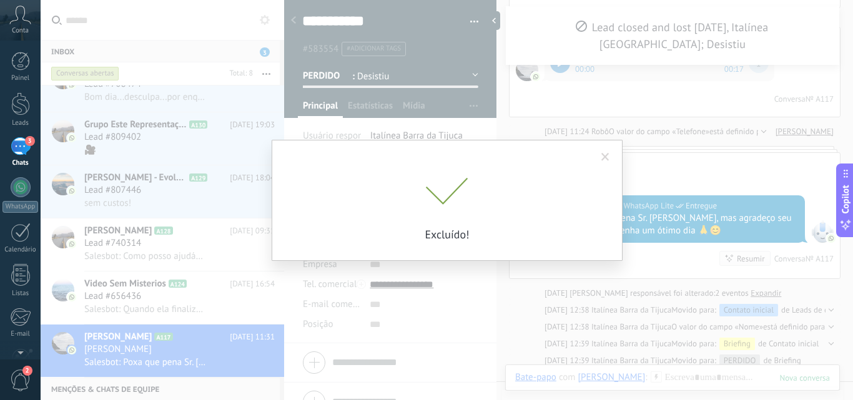
scroll to position [435, 0]
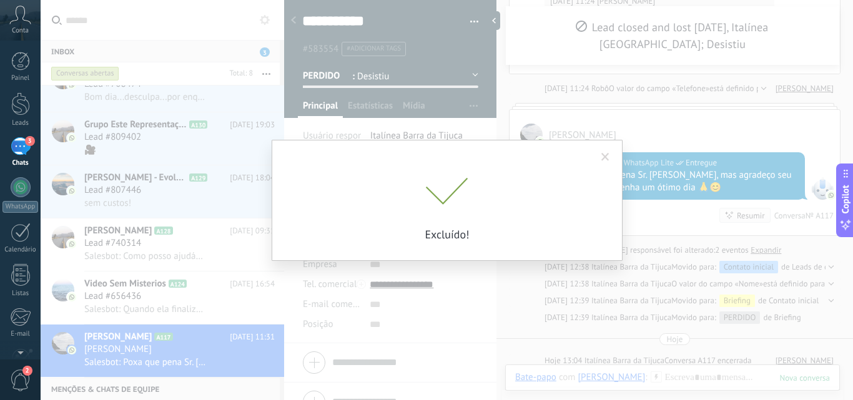
scroll to position [79, 0]
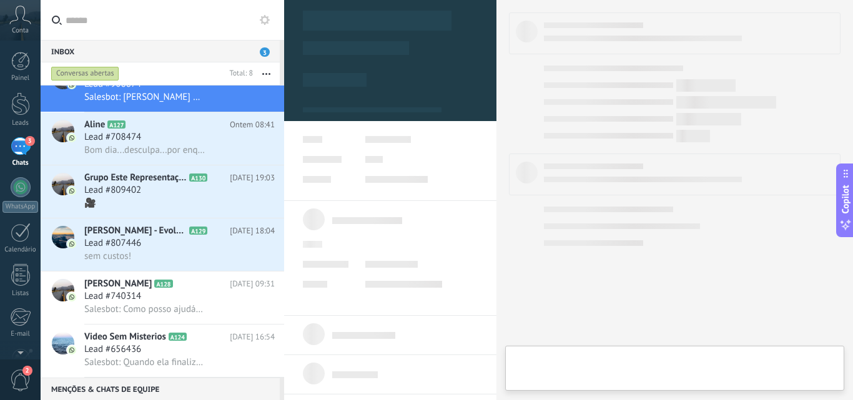
click at [124, 290] on span "[PERSON_NAME]" at bounding box center [117, 284] width 67 height 12
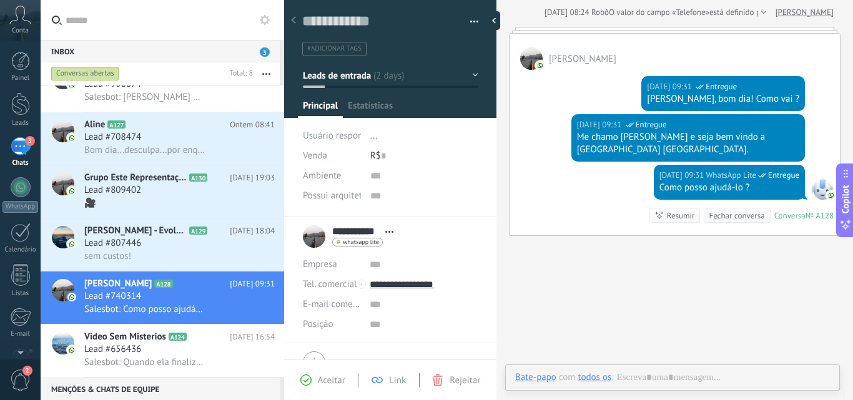
scroll to position [19, 0]
click at [470, 22] on span "button" at bounding box center [474, 23] width 9 height 2
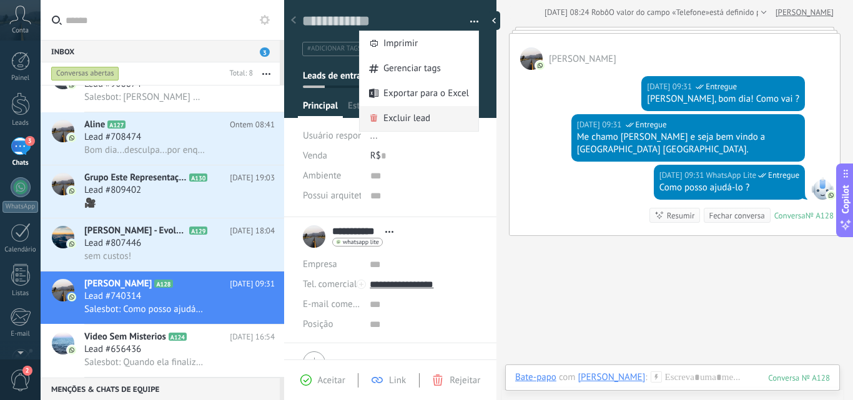
click at [408, 119] on span "Excluir lead" at bounding box center [406, 118] width 47 height 25
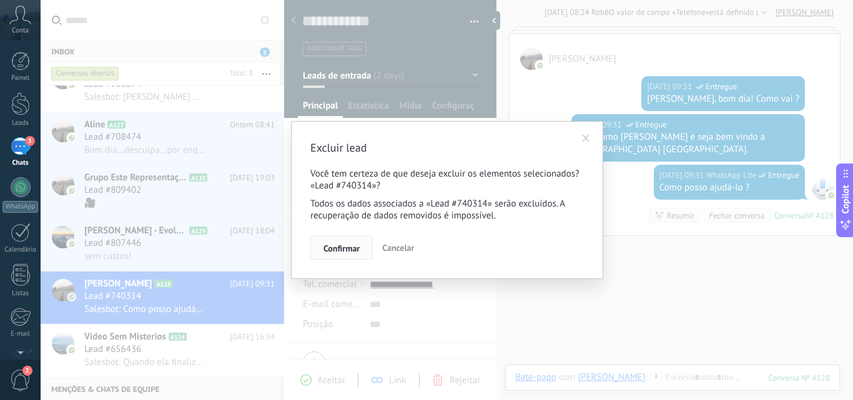
click at [337, 252] on span "Confirmar" at bounding box center [341, 248] width 36 height 9
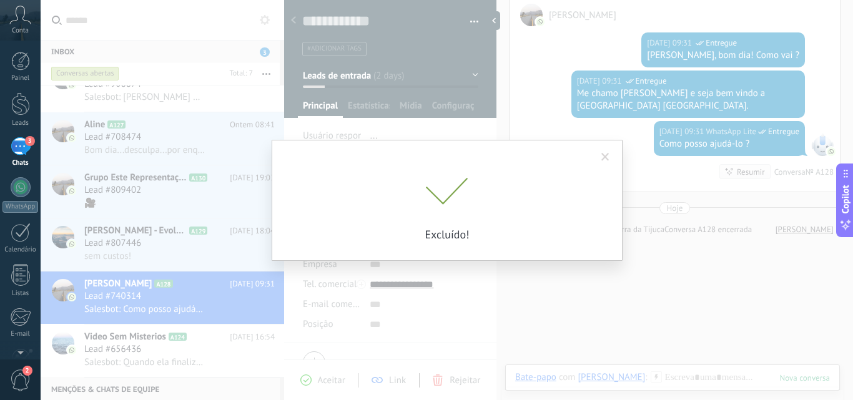
scroll to position [26, 0]
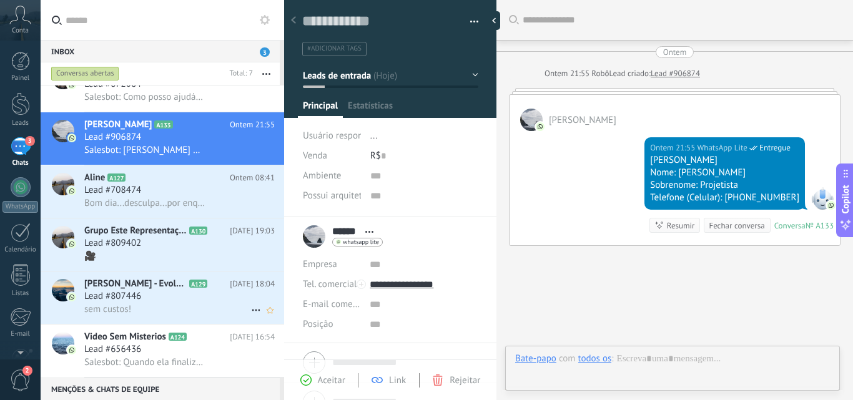
scroll to position [19, 0]
click at [150, 290] on span "[PERSON_NAME] - Evolutz Studio" at bounding box center [135, 284] width 102 height 12
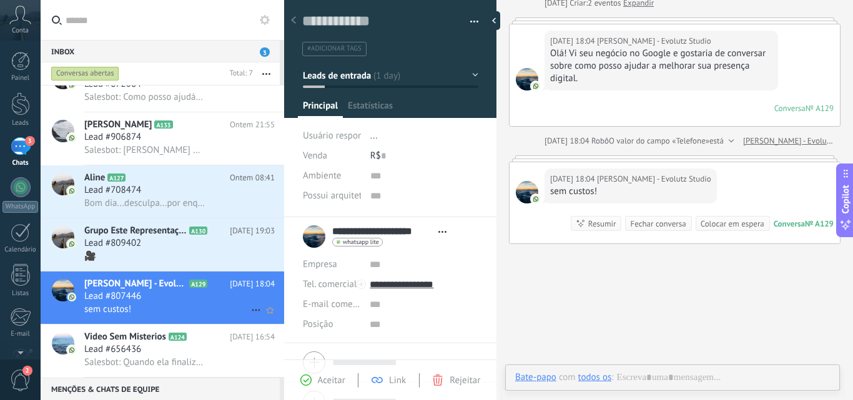
scroll to position [19, 0]
click at [470, 24] on span "button" at bounding box center [474, 23] width 9 height 2
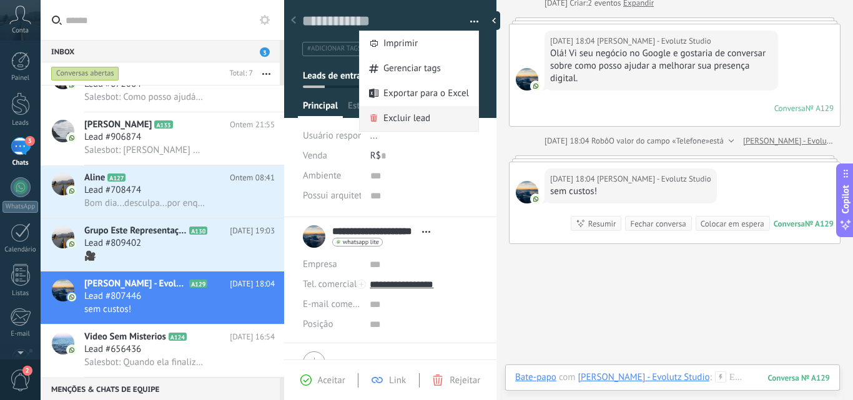
click at [410, 121] on span "Excluir lead" at bounding box center [406, 118] width 47 height 25
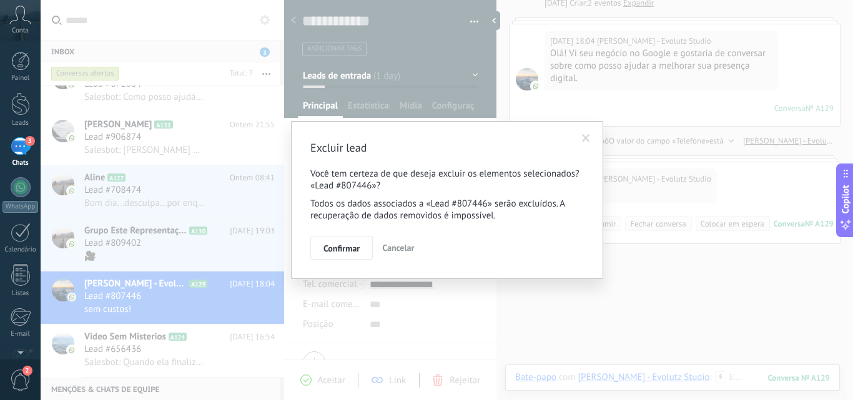
click at [345, 187] on p "Você tem certeza de que deseja excluir os elementos selecionados? «Lead #807446…" at bounding box center [447, 180] width 274 height 24
click at [343, 252] on span "Confirmar" at bounding box center [341, 248] width 36 height 9
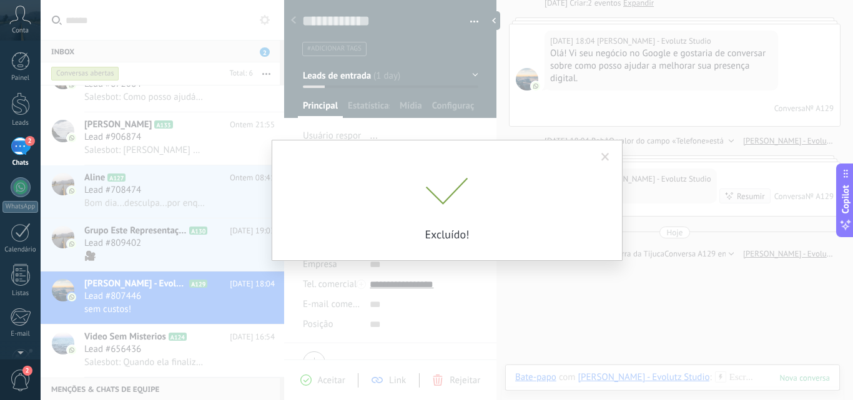
scroll to position [114, 0]
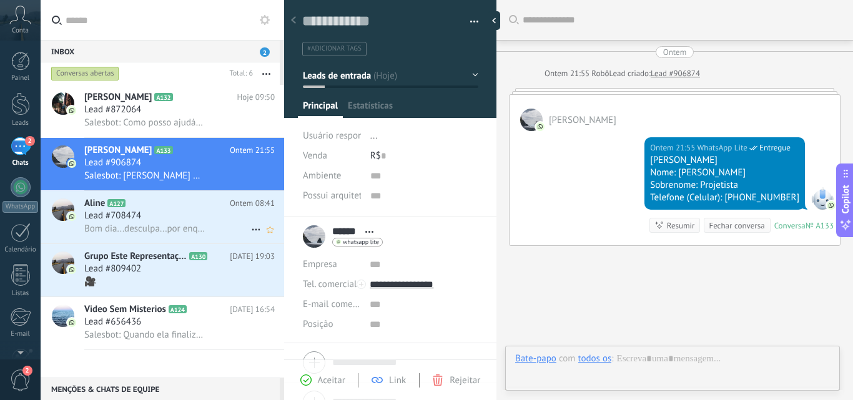
scroll to position [64, 0]
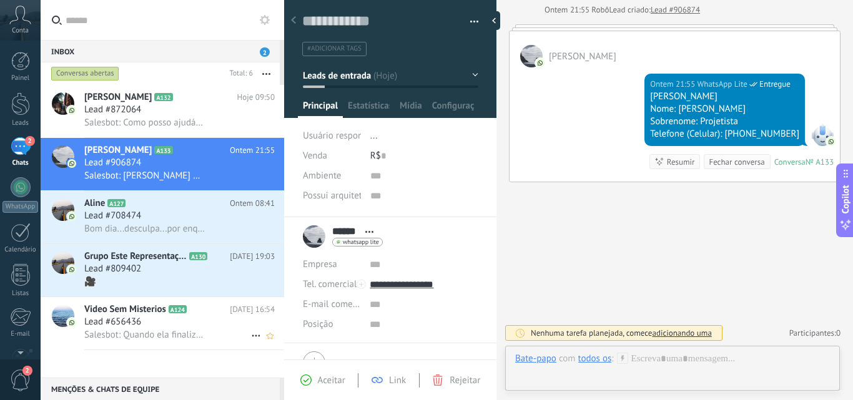
click at [135, 321] on span "Lead #656436" at bounding box center [112, 322] width 57 height 12
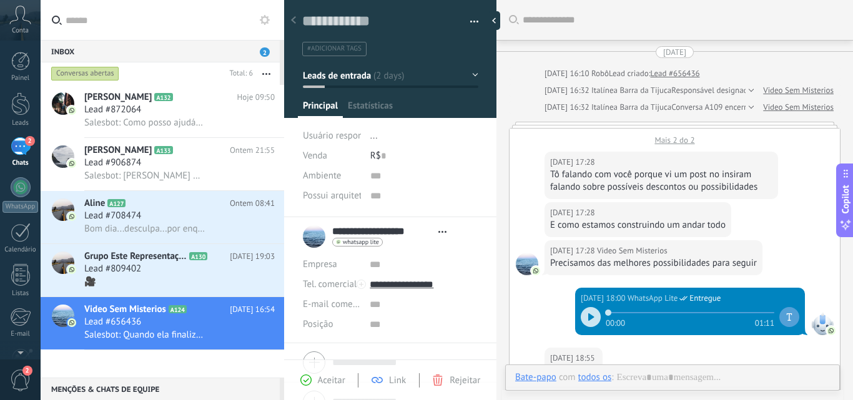
click at [470, 20] on button "button" at bounding box center [470, 21] width 18 height 19
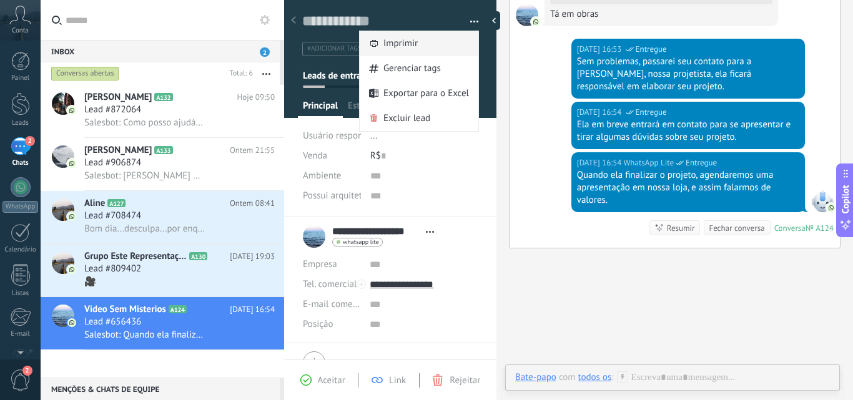
scroll to position [19, 0]
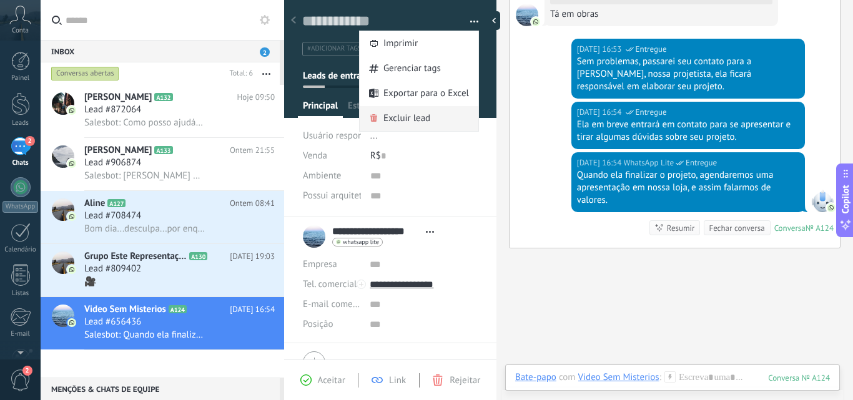
click at [415, 119] on span "Excluir lead" at bounding box center [406, 118] width 47 height 25
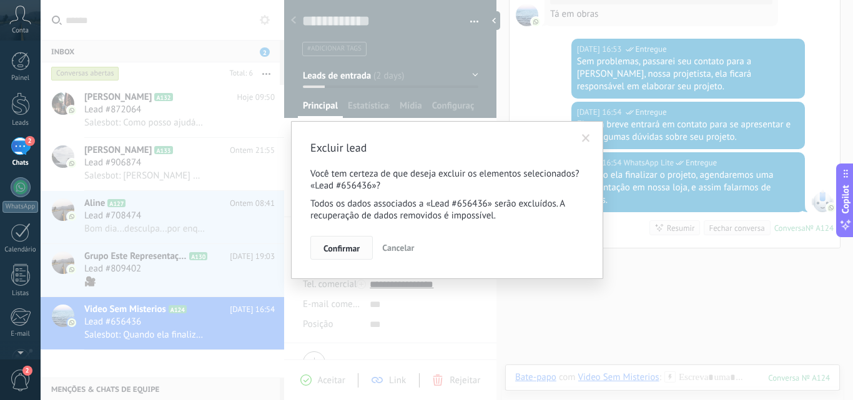
click at [328, 245] on span "Confirmar" at bounding box center [341, 248] width 36 height 9
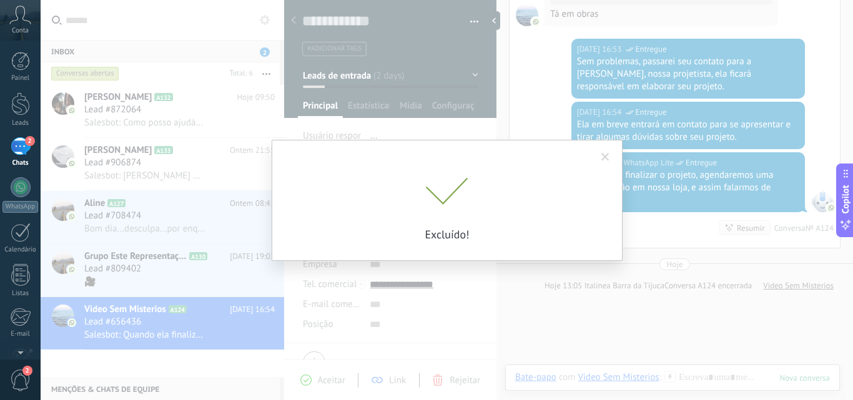
scroll to position [1614, 0]
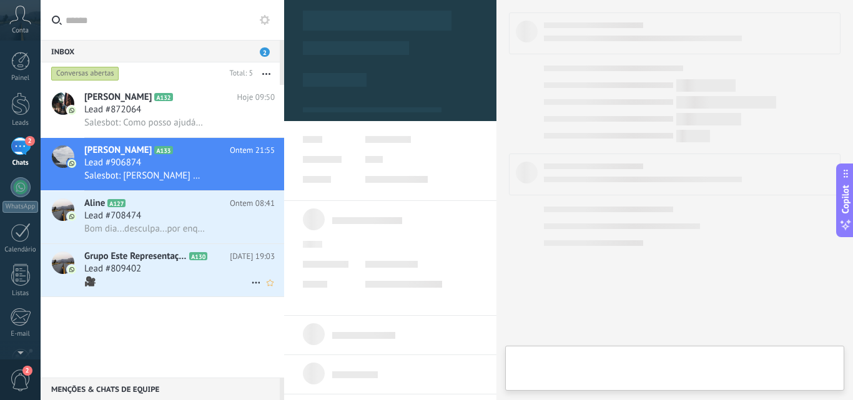
click at [172, 274] on div "Lead #809402" at bounding box center [179, 269] width 190 height 12
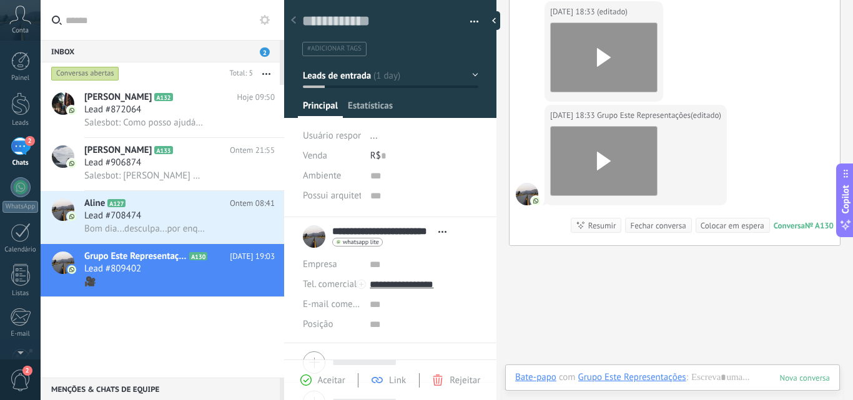
scroll to position [19, 0]
click at [467, 17] on button "button" at bounding box center [470, 21] width 18 height 19
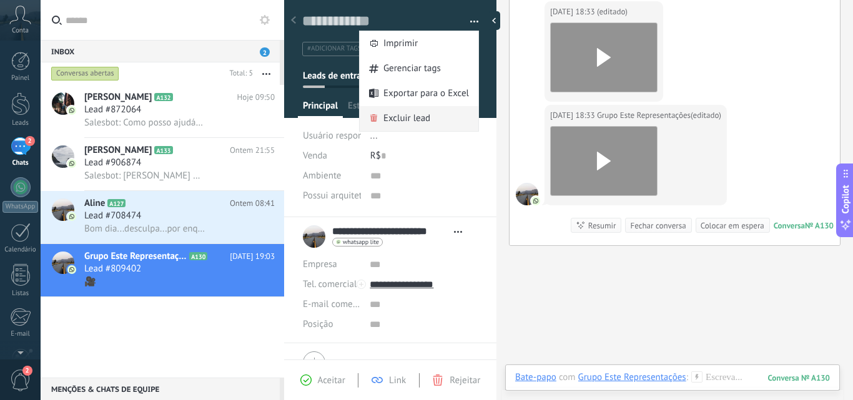
click at [398, 121] on span "Excluir lead" at bounding box center [406, 118] width 47 height 25
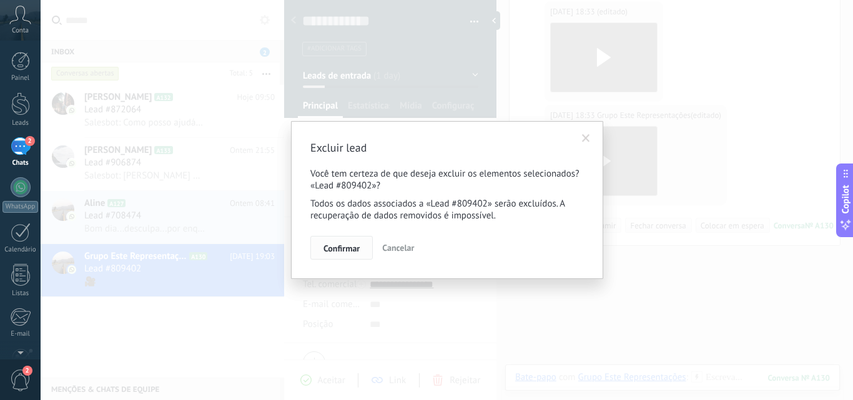
click at [336, 245] on span "Confirmar" at bounding box center [341, 248] width 36 height 9
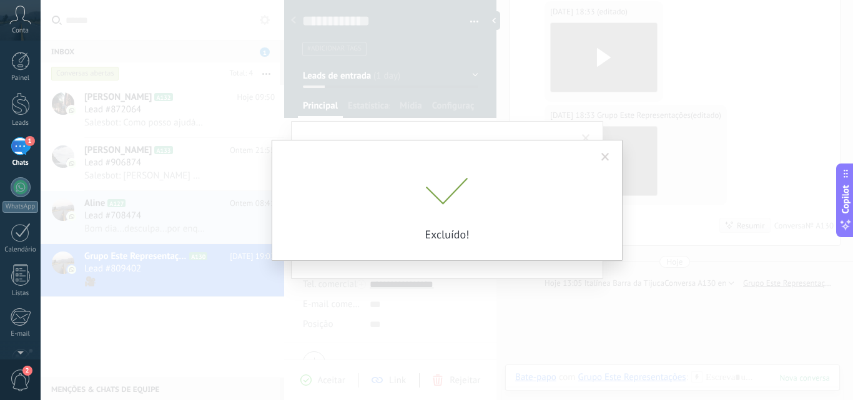
scroll to position [669, 0]
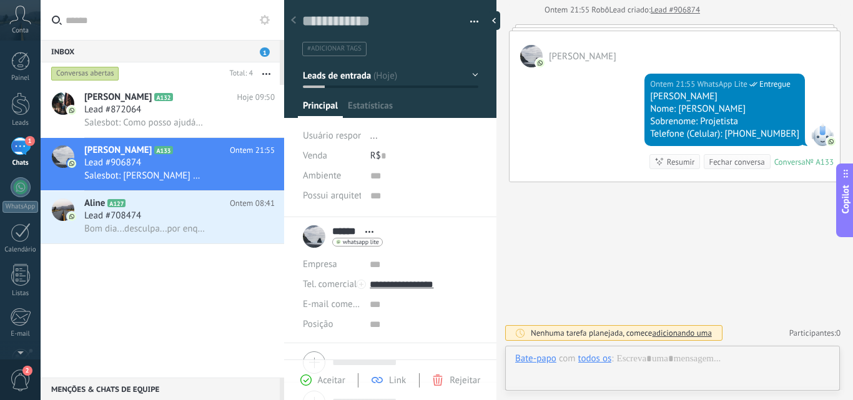
scroll to position [19, 0]
click at [165, 220] on div "Lead #708474" at bounding box center [179, 216] width 190 height 12
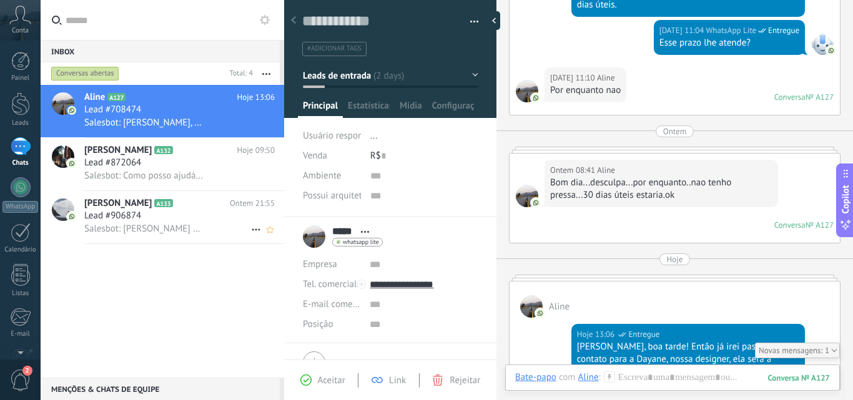
scroll to position [757, 0]
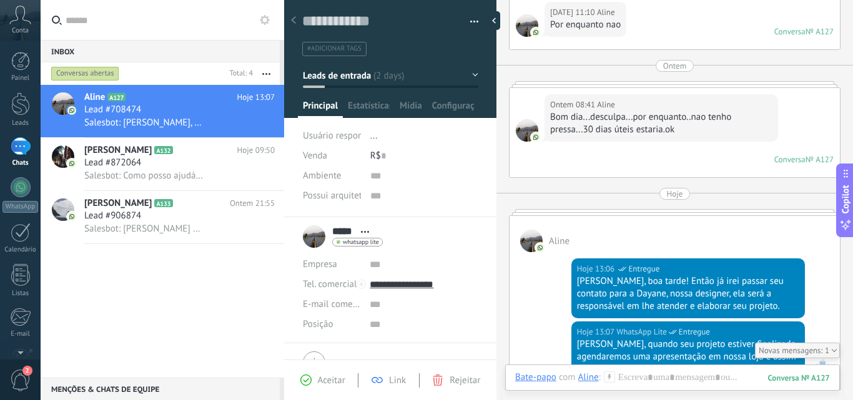
click at [470, 20] on button "button" at bounding box center [470, 21] width 18 height 19
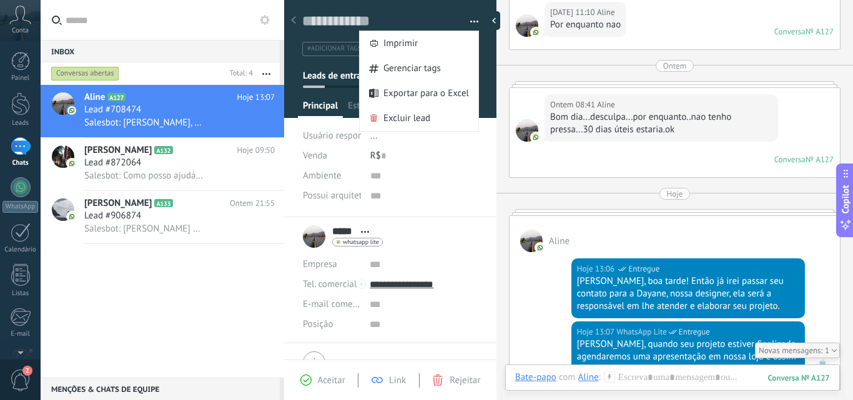
click at [137, 295] on div "Aline A127 Hoje 13:07 Lead #708474 Salesbot: [PERSON_NAME], quando seu projeto …" at bounding box center [163, 231] width 244 height 293
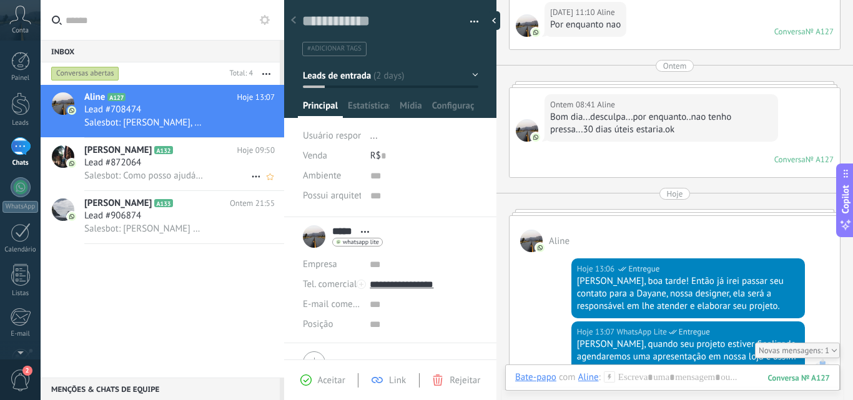
click at [132, 161] on span "Lead #872064" at bounding box center [112, 163] width 57 height 12
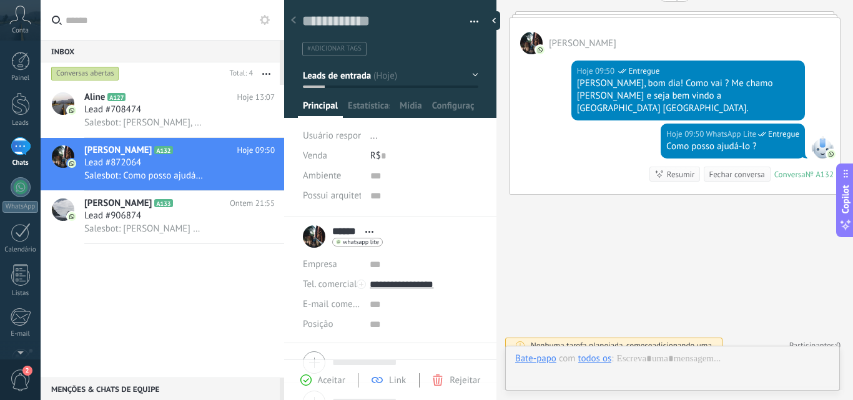
scroll to position [19, 0]
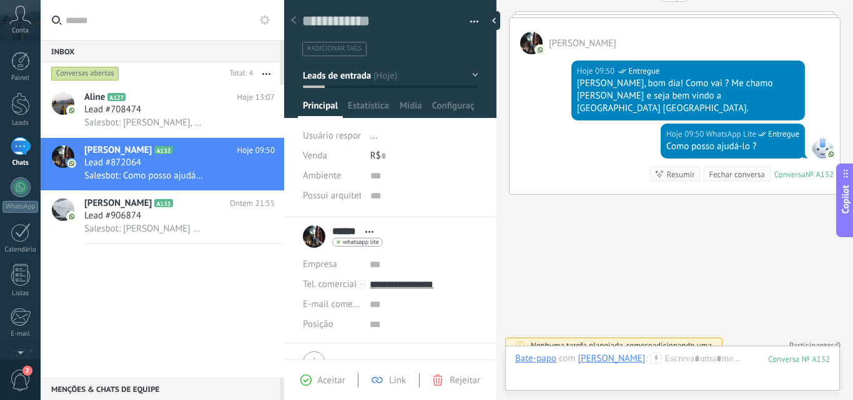
click at [470, 22] on span "button" at bounding box center [474, 23] width 9 height 2
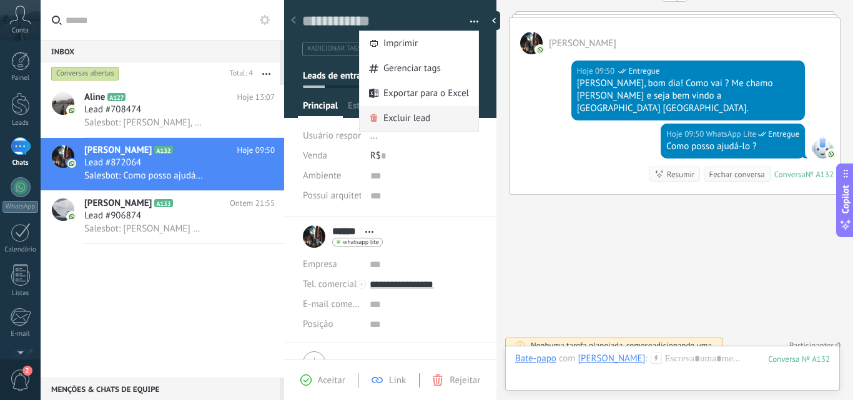
click at [418, 119] on span "Excluir lead" at bounding box center [406, 118] width 47 height 25
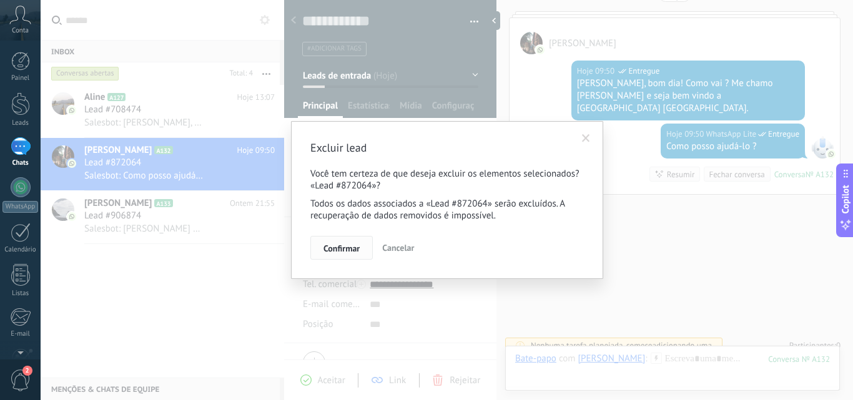
click at [342, 250] on span "Confirmar" at bounding box center [341, 248] width 36 height 9
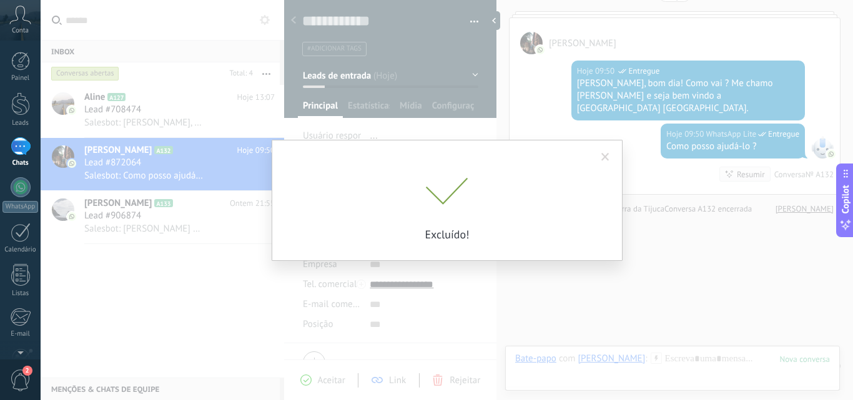
scroll to position [210, 0]
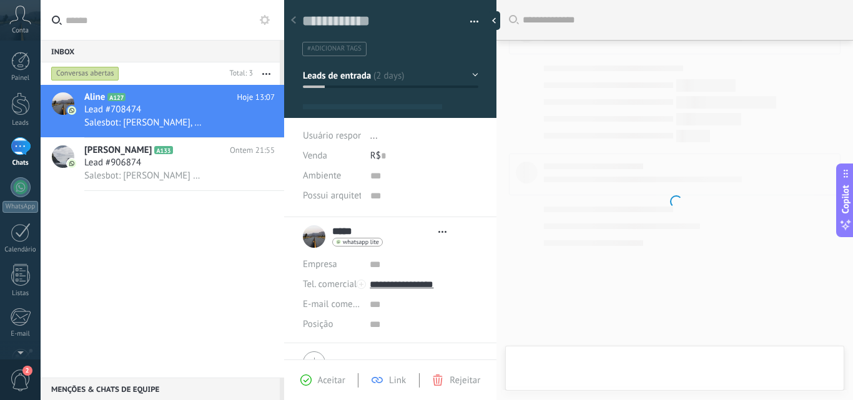
click at [209, 287] on div "Aline A127 Hoje 13:07 Lead #708474 Salesbot: [PERSON_NAME], quando seu projeto …" at bounding box center [163, 231] width 244 height 293
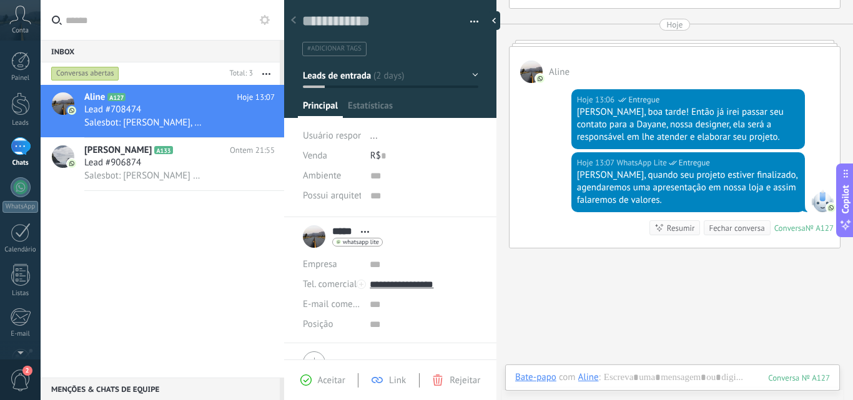
scroll to position [19, 0]
click at [191, 165] on div "Lead #906874" at bounding box center [179, 163] width 190 height 12
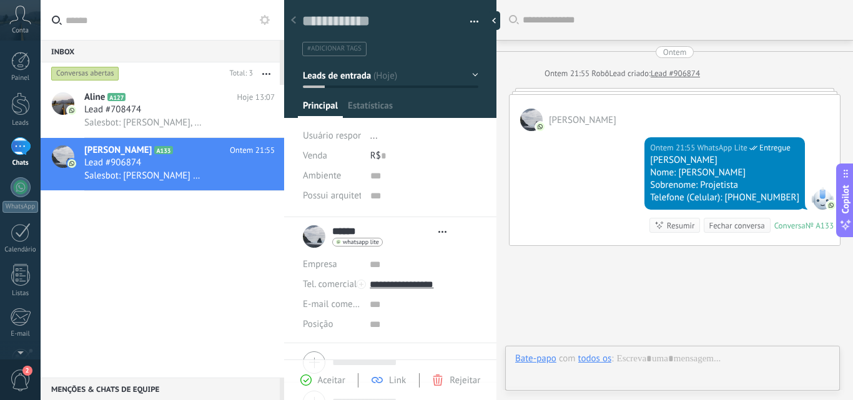
scroll to position [19, 0]
click at [471, 25] on button "button" at bounding box center [470, 21] width 18 height 19
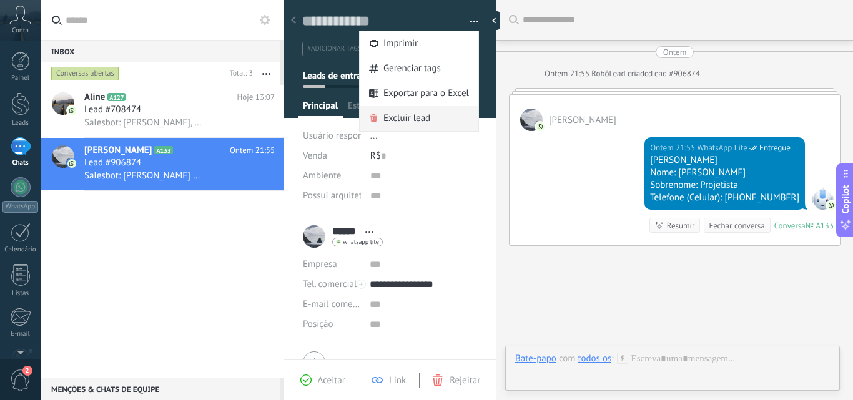
click at [396, 121] on span "Excluir lead" at bounding box center [406, 118] width 47 height 25
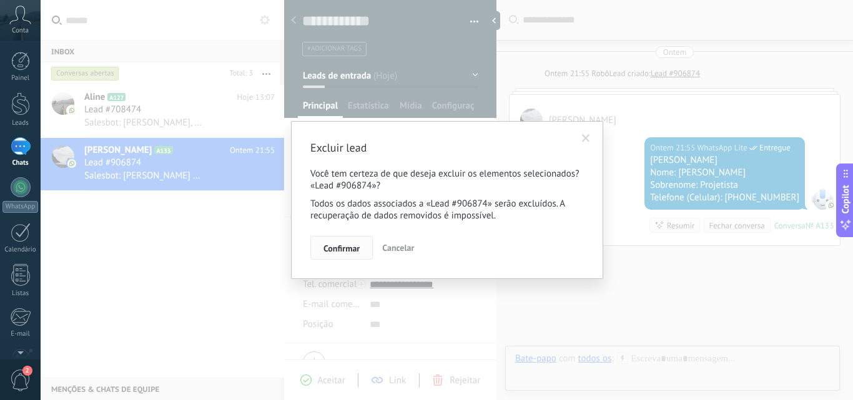
click at [348, 242] on button "Confirmar" at bounding box center [341, 248] width 62 height 24
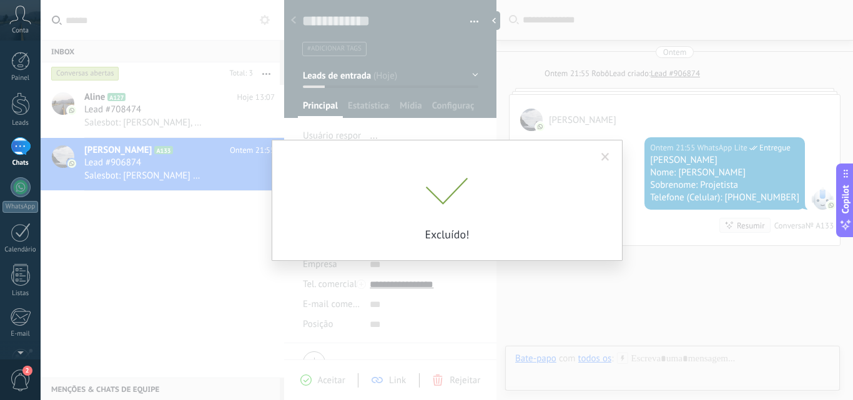
scroll to position [44, 0]
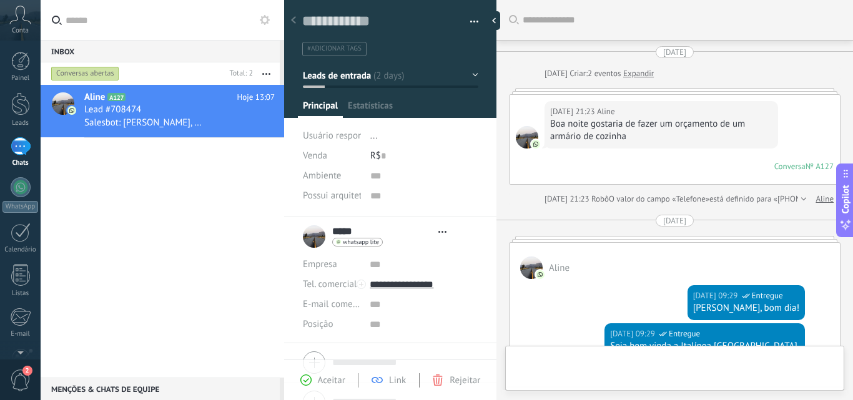
type textarea "**********"
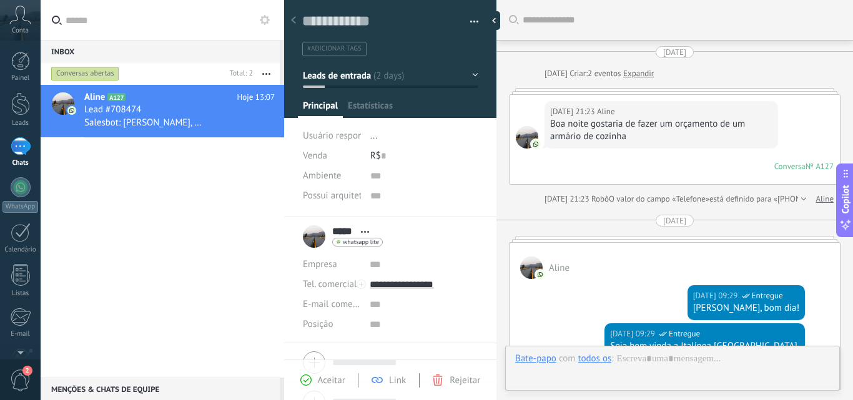
scroll to position [993, 0]
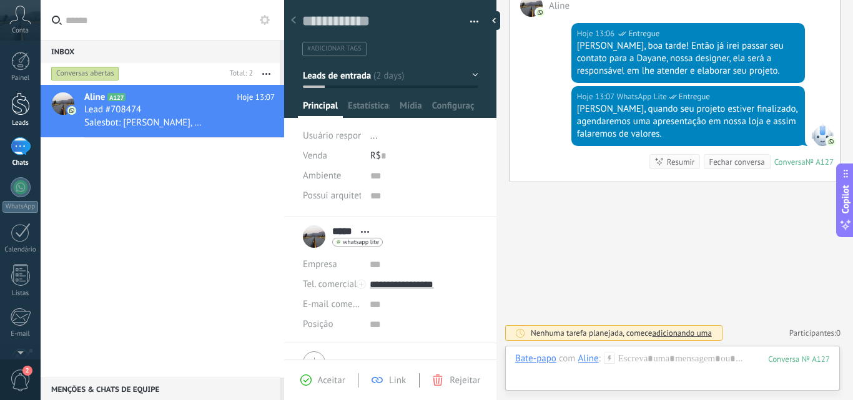
click at [24, 109] on div at bounding box center [20, 103] width 19 height 23
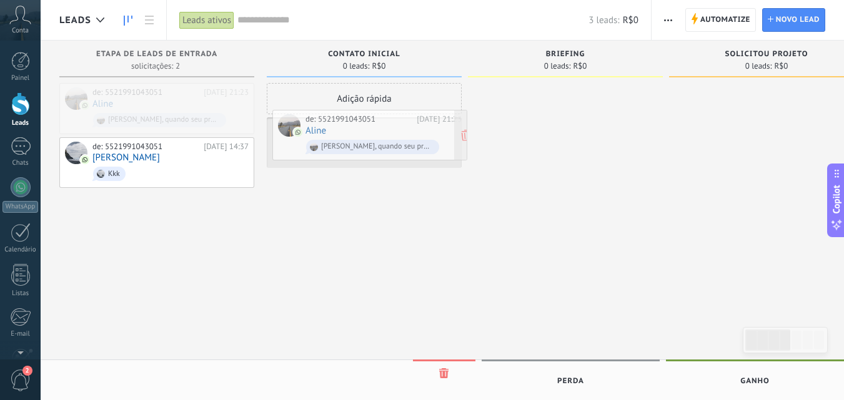
drag, startPoint x: 146, startPoint y: 101, endPoint x: 359, endPoint y: 128, distance: 214.6
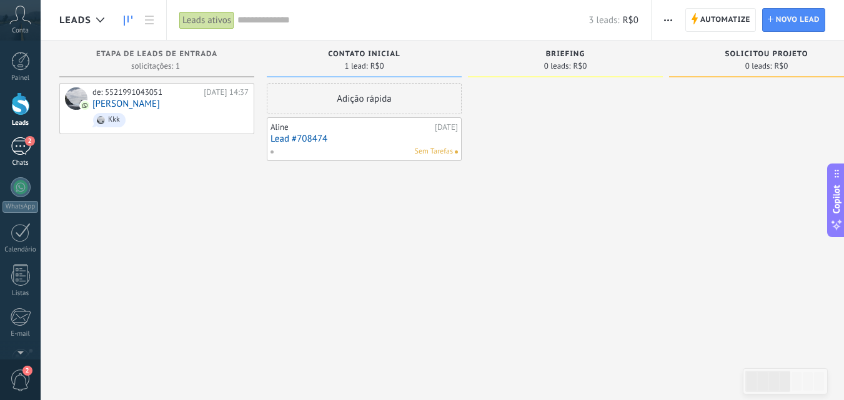
click at [27, 143] on span "2" at bounding box center [30, 141] width 10 height 10
